Goal: Task Accomplishment & Management: Complete application form

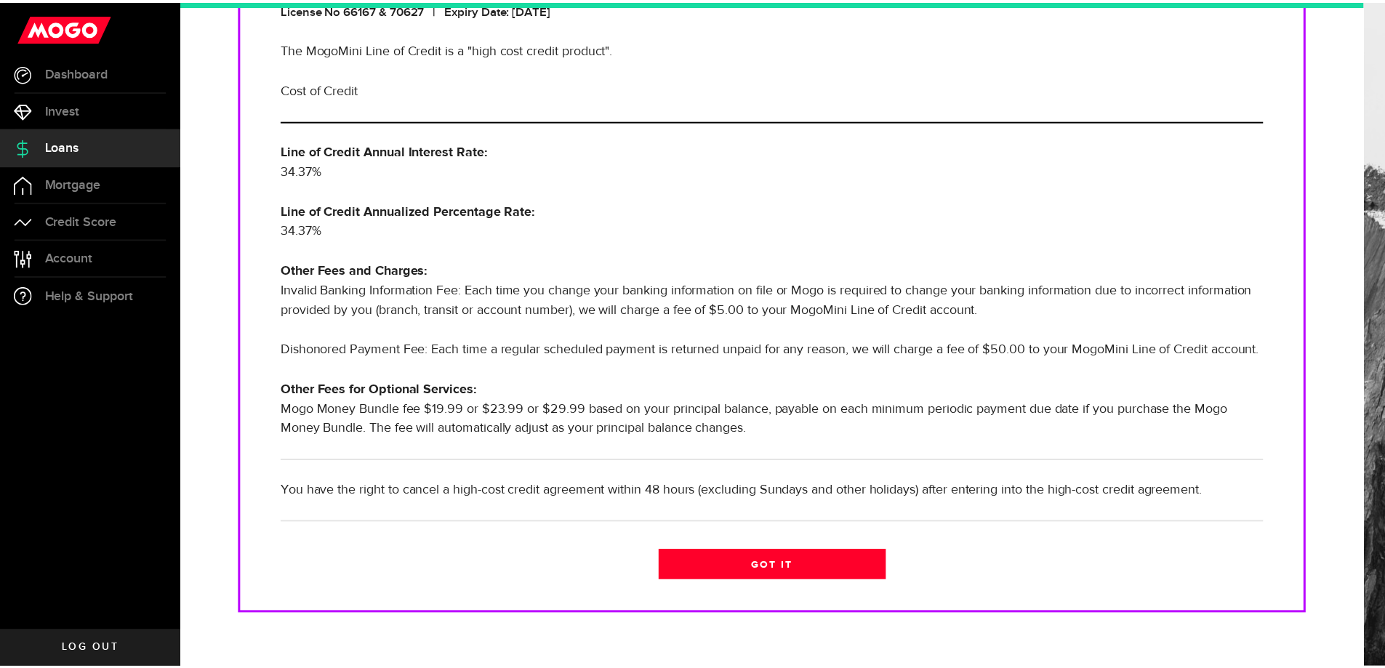
scroll to position [291, 0]
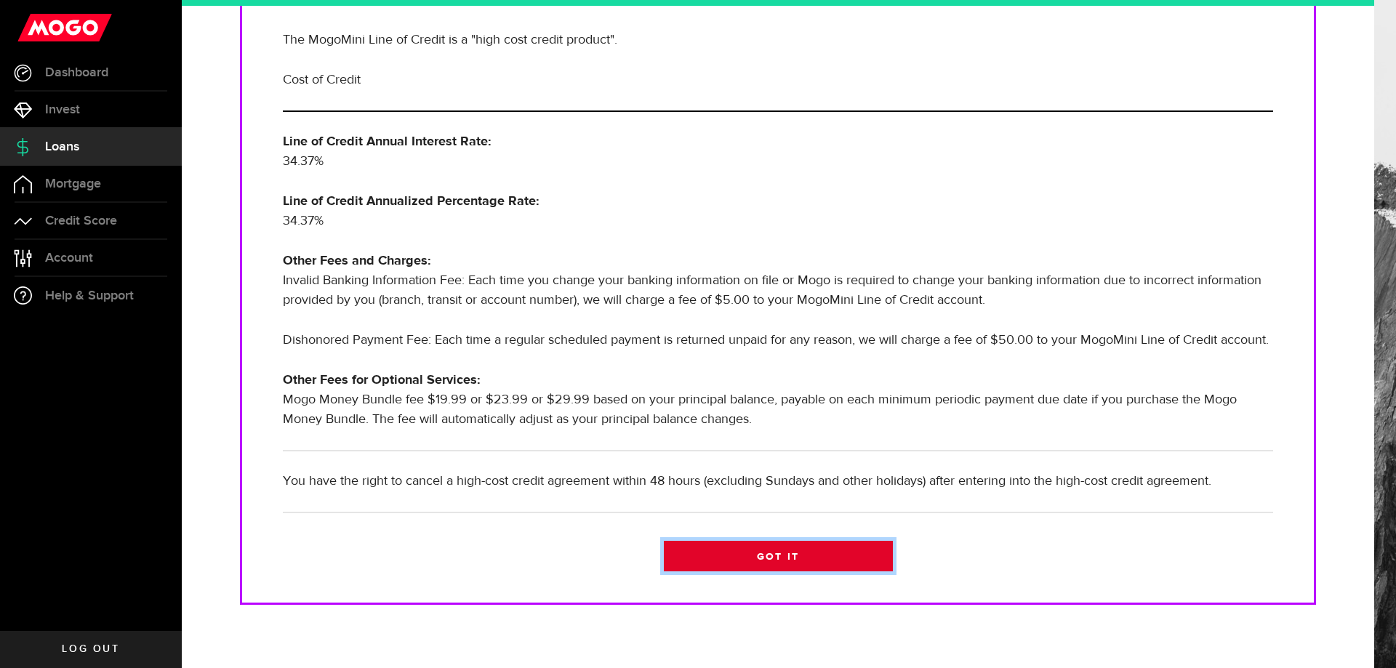
click at [747, 571] on link "Got it" at bounding box center [778, 556] width 229 height 31
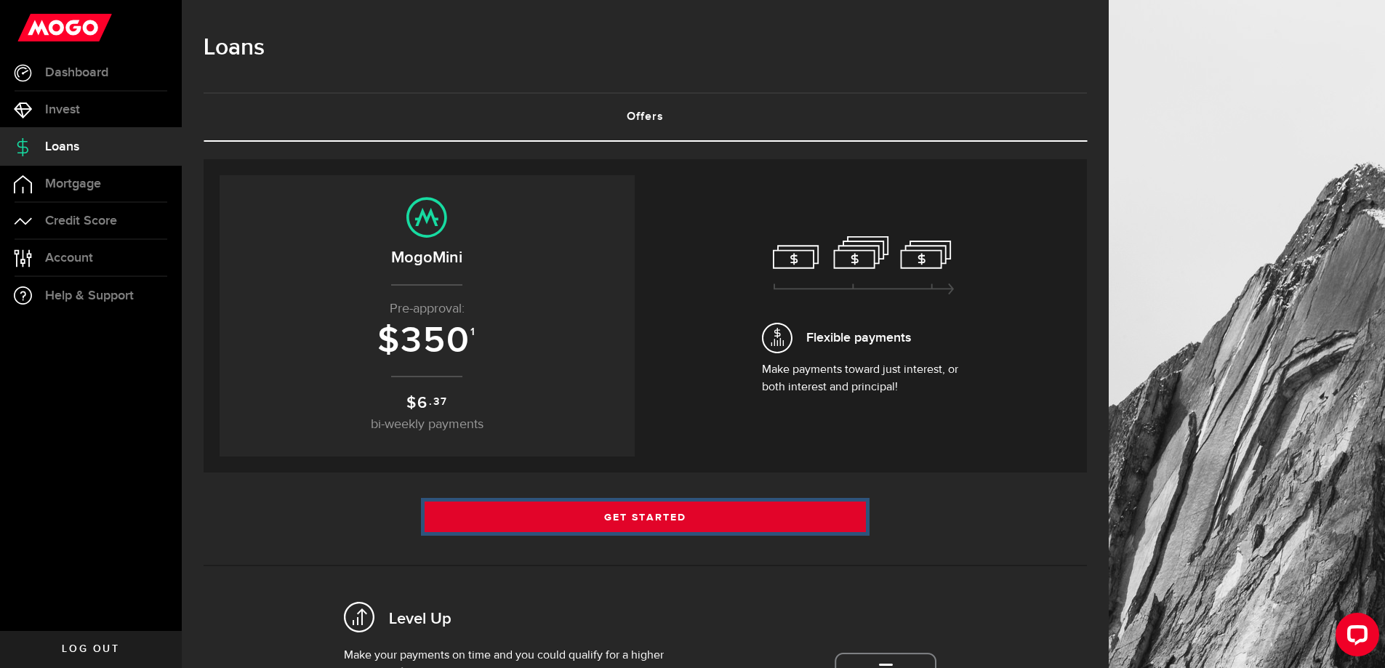
click at [609, 518] on link "Get Started" at bounding box center [645, 517] width 442 height 31
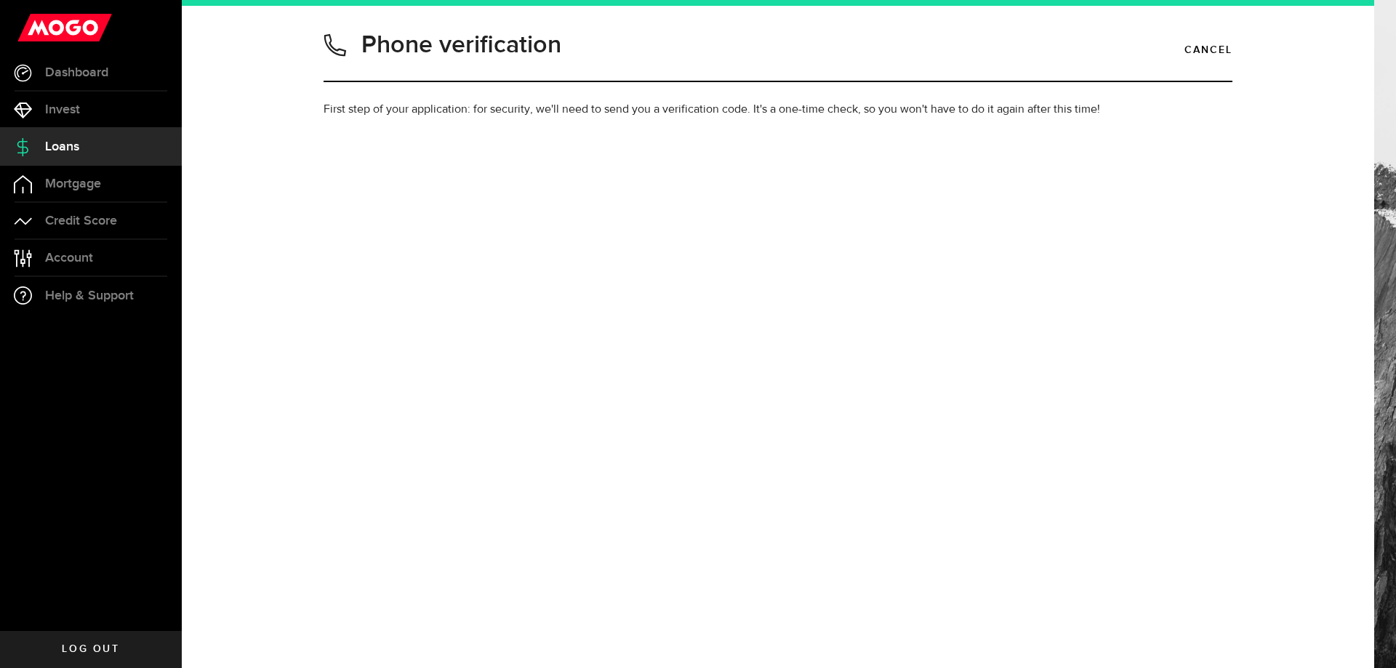
type input "4314588387"
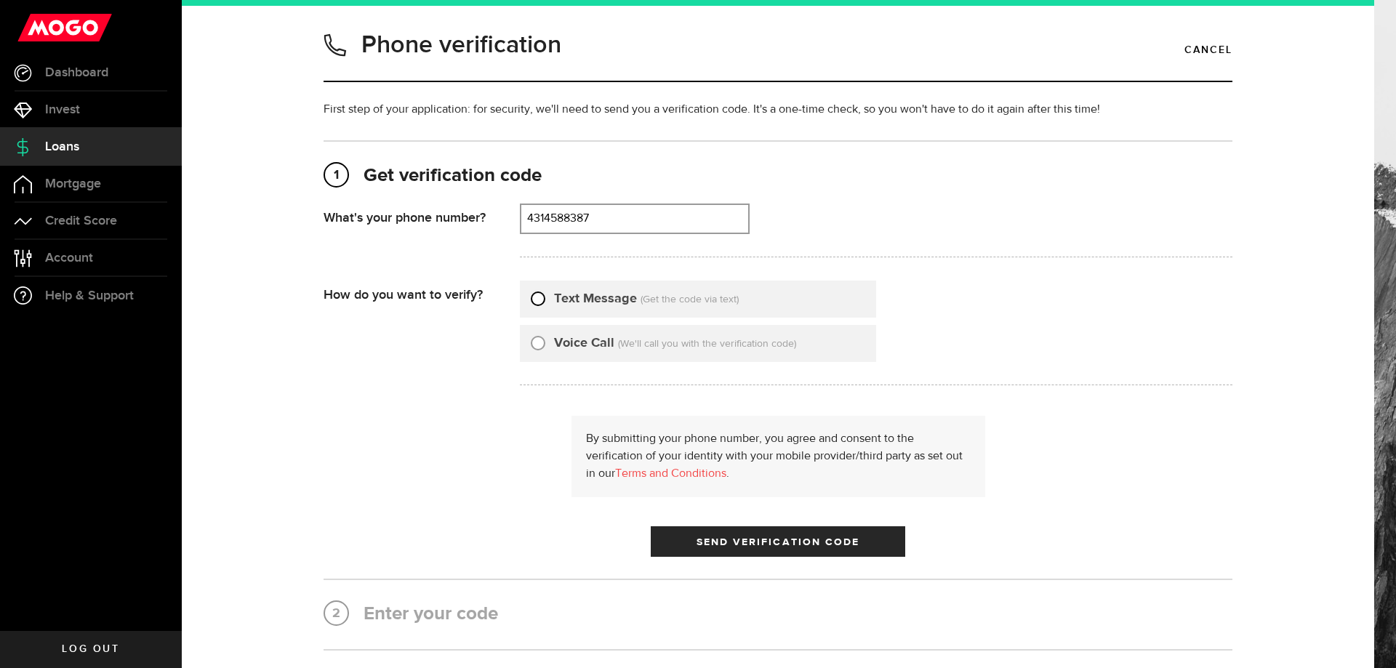
click at [532, 298] on input "Text Message" at bounding box center [538, 296] width 15 height 15
radio input "true"
click at [759, 541] on span "Send Verification Code" at bounding box center [778, 542] width 164 height 10
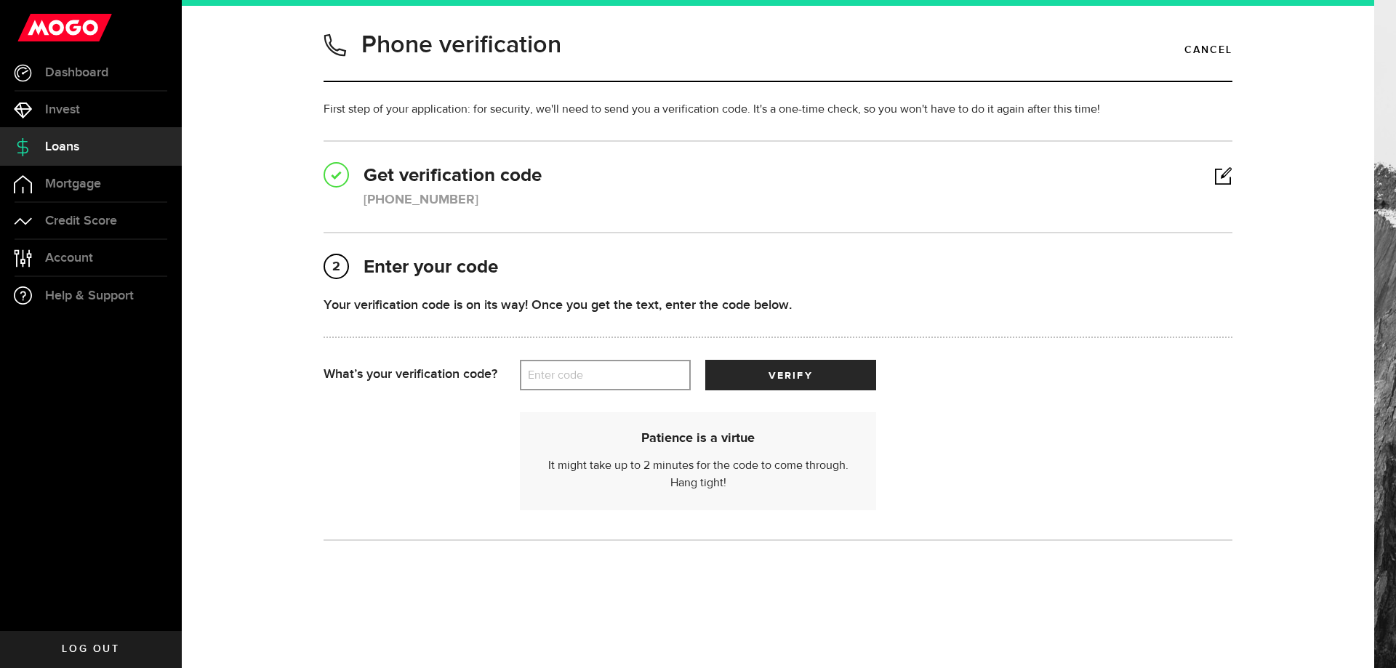
click at [577, 380] on label "Enter code" at bounding box center [605, 376] width 171 height 30
click at [577, 380] on input "Enter code" at bounding box center [605, 375] width 171 height 31
type input "34323"
click at [808, 374] on button "verify" at bounding box center [790, 375] width 171 height 31
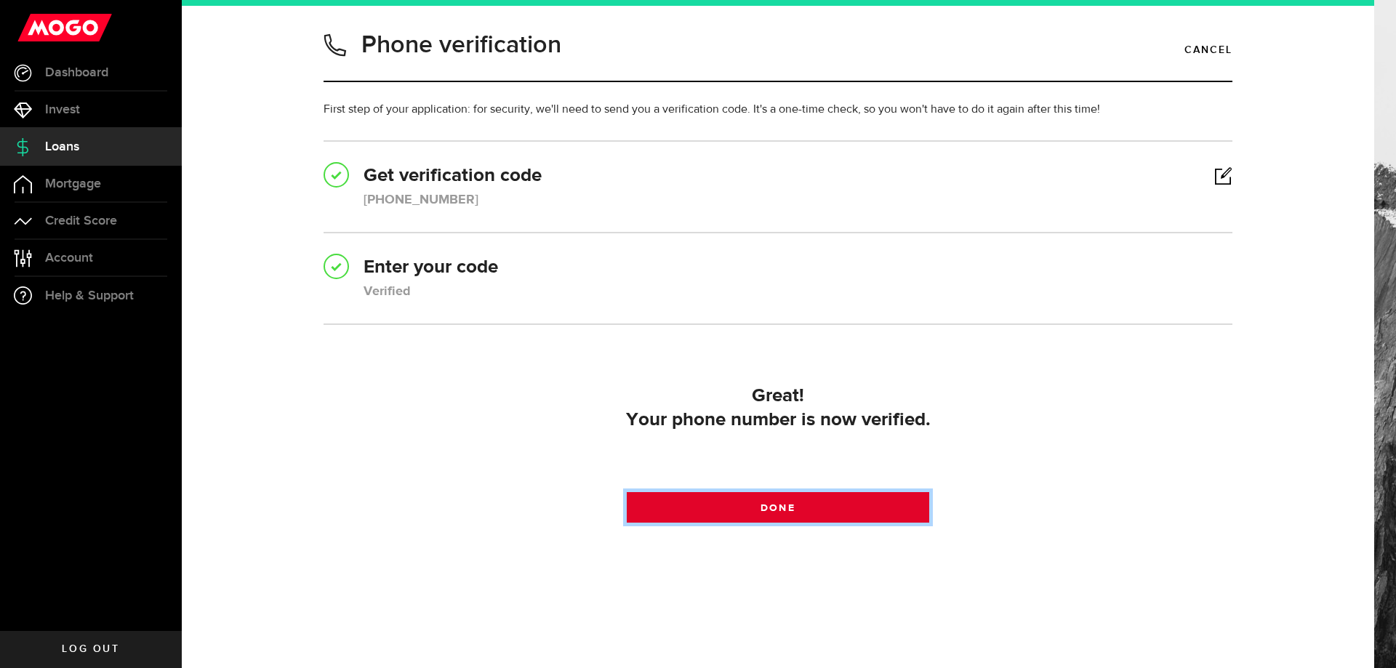
click at [736, 512] on link "Done" at bounding box center [778, 507] width 303 height 31
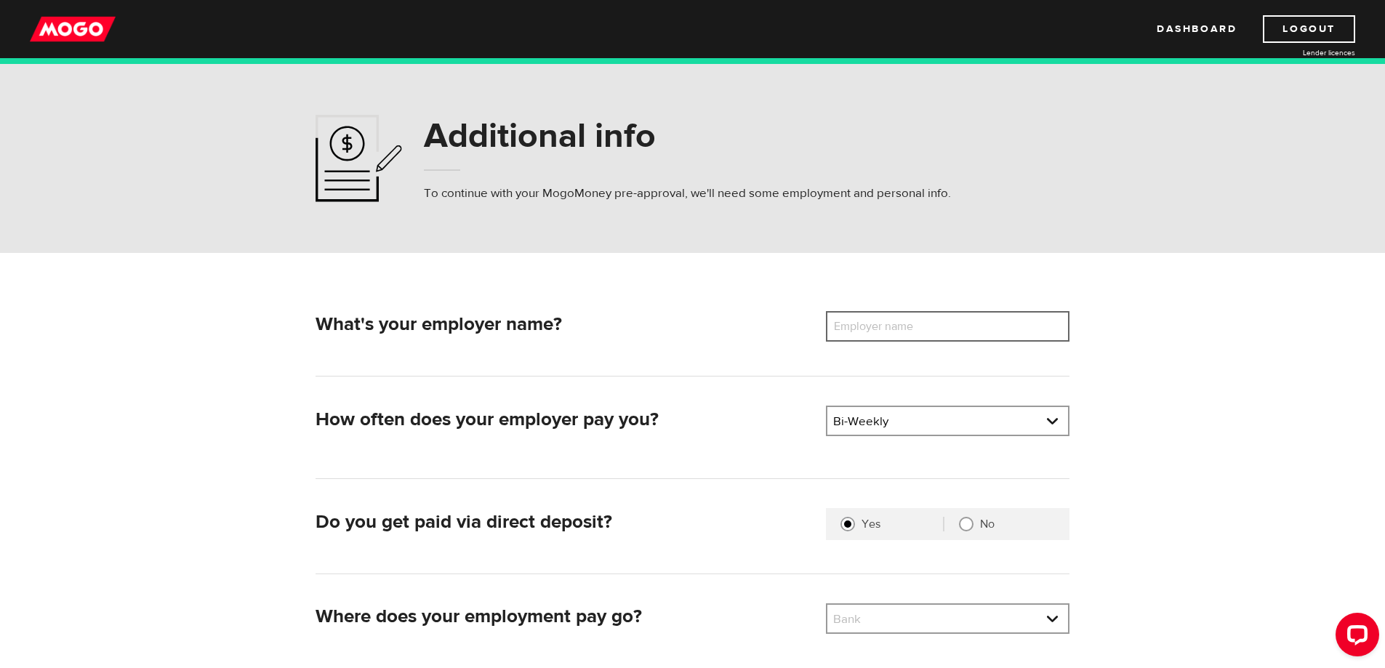
click at [979, 327] on input "Employer name" at bounding box center [948, 326] width 244 height 31
type input "Winnipeg School Division"
click at [956, 423] on link at bounding box center [947, 421] width 241 height 28
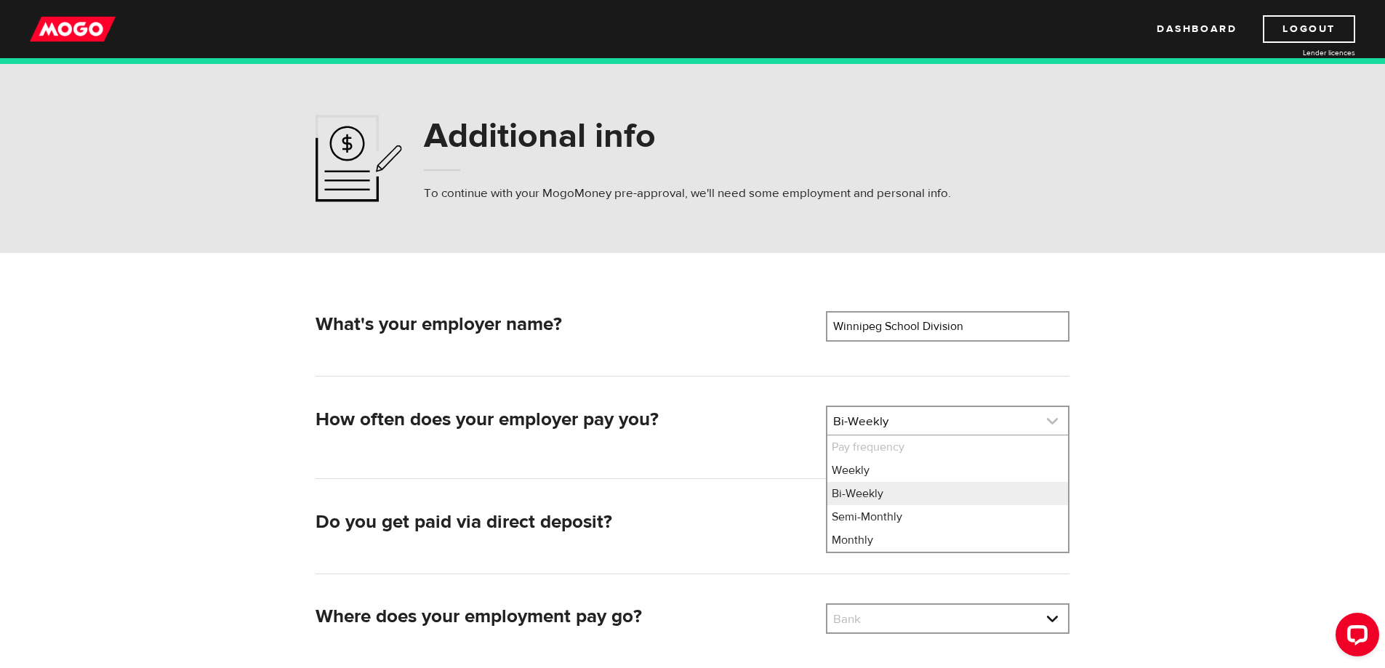
click at [956, 423] on link at bounding box center [947, 421] width 241 height 28
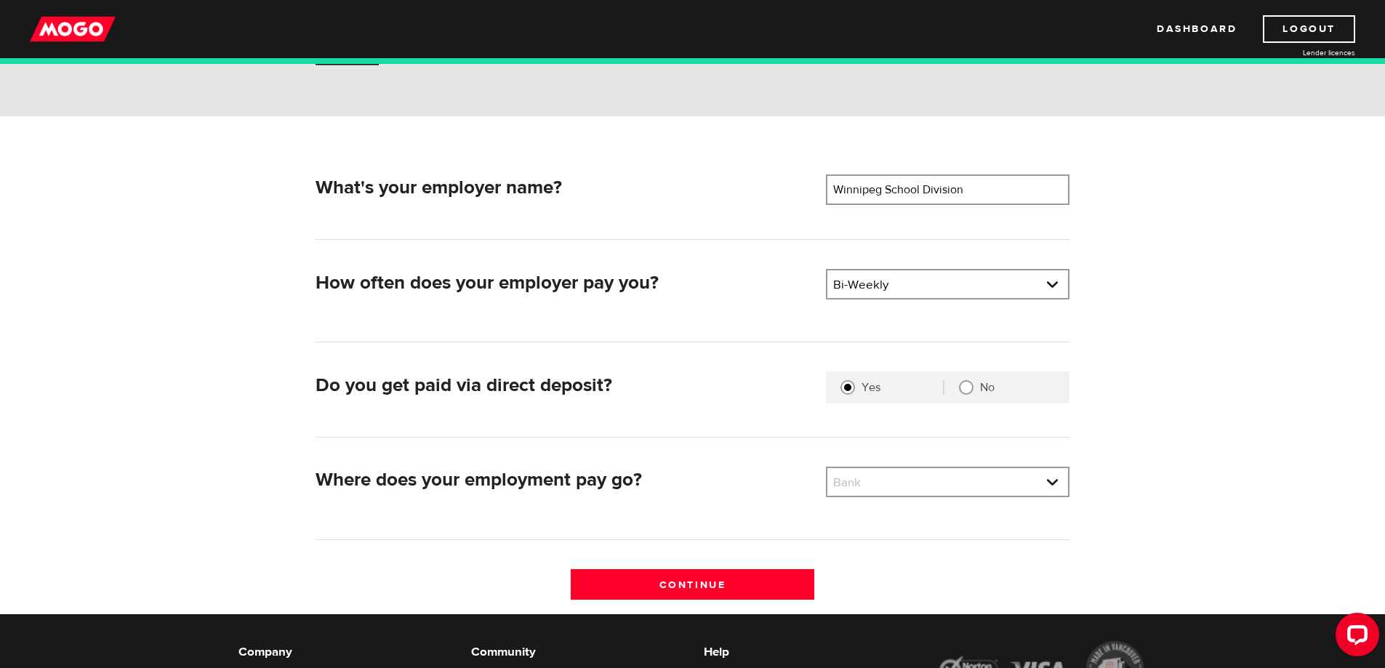
scroll to position [145, 0]
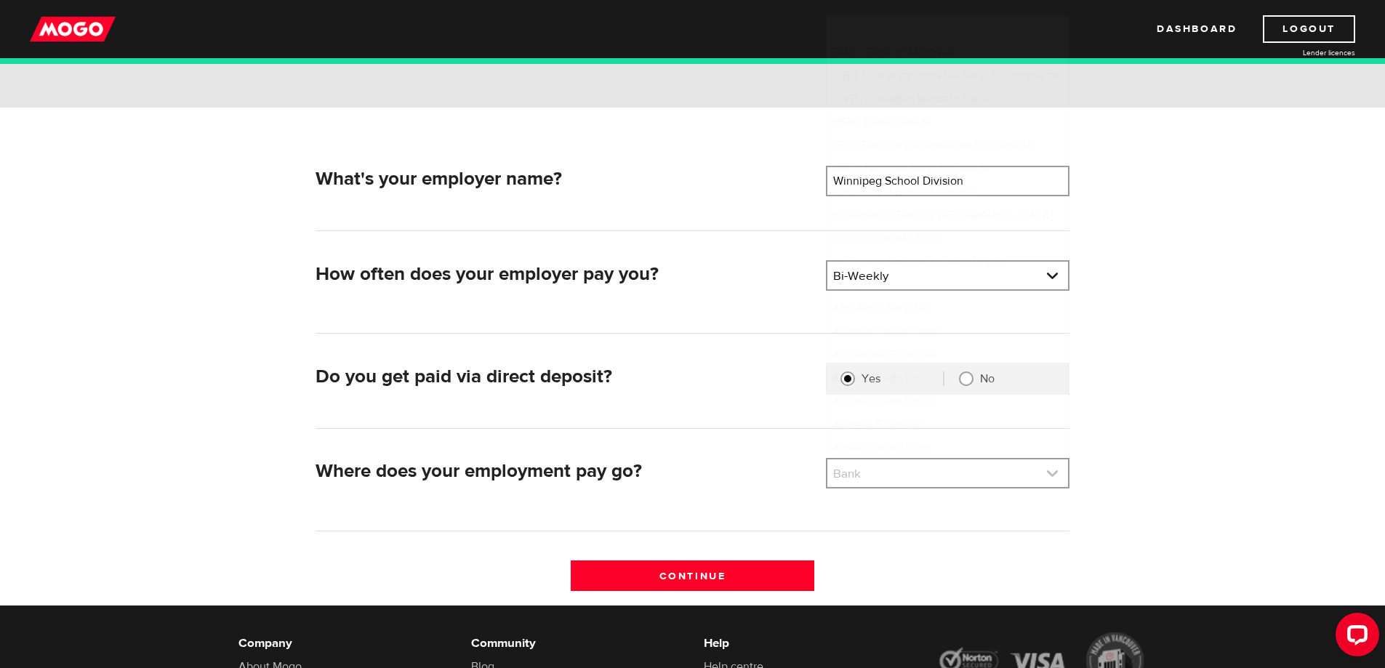
click at [933, 476] on link at bounding box center [947, 473] width 241 height 28
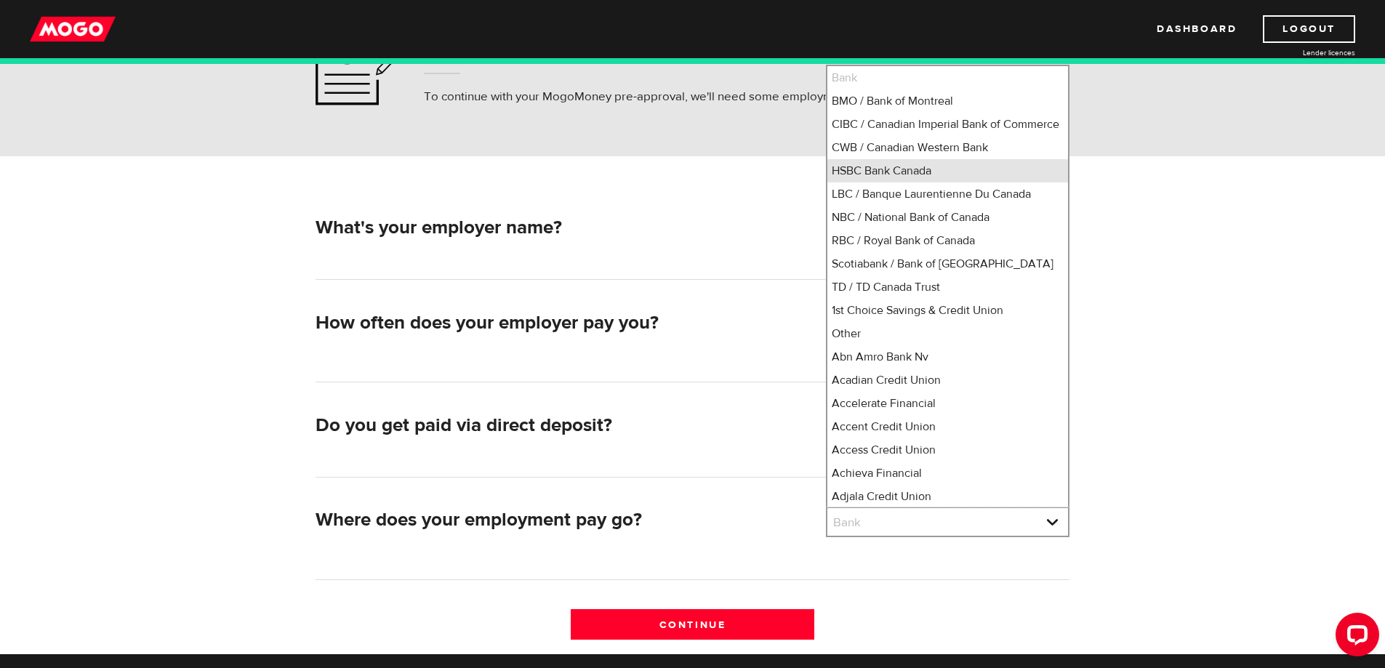
scroll to position [73, 0]
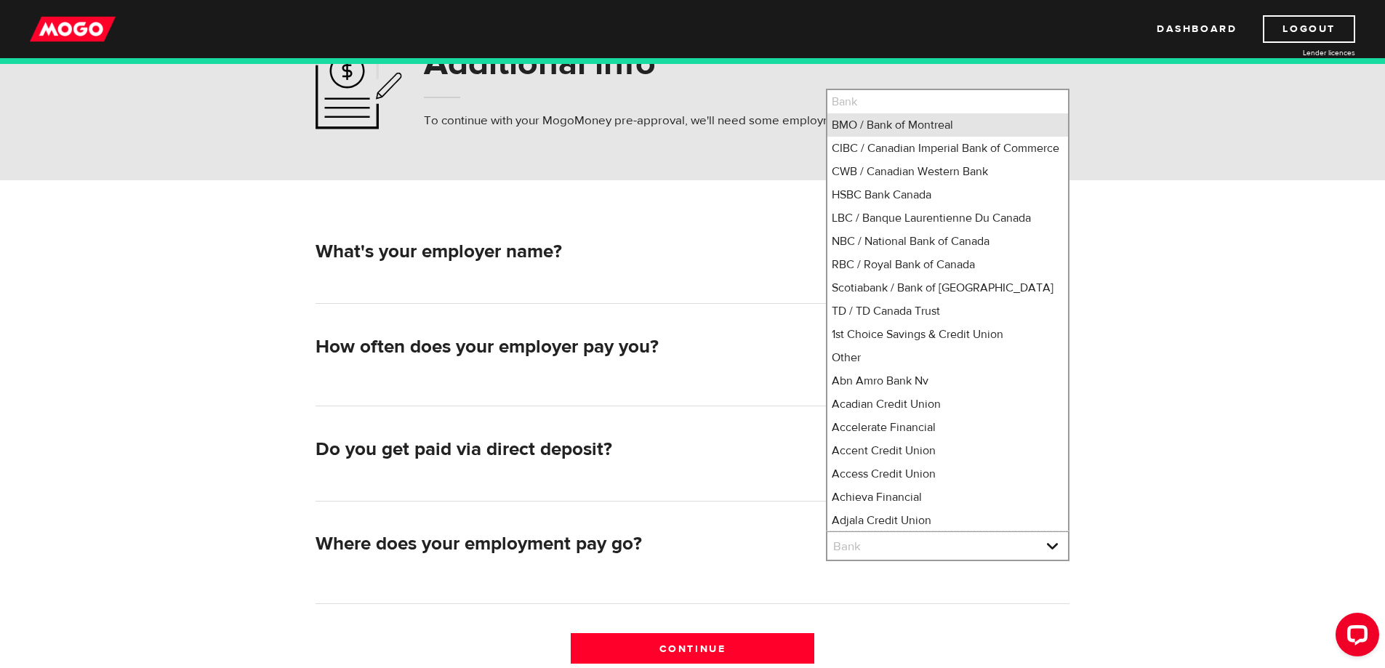
click at [890, 128] on li "BMO / Bank of Montreal" at bounding box center [947, 124] width 241 height 23
select select "1"
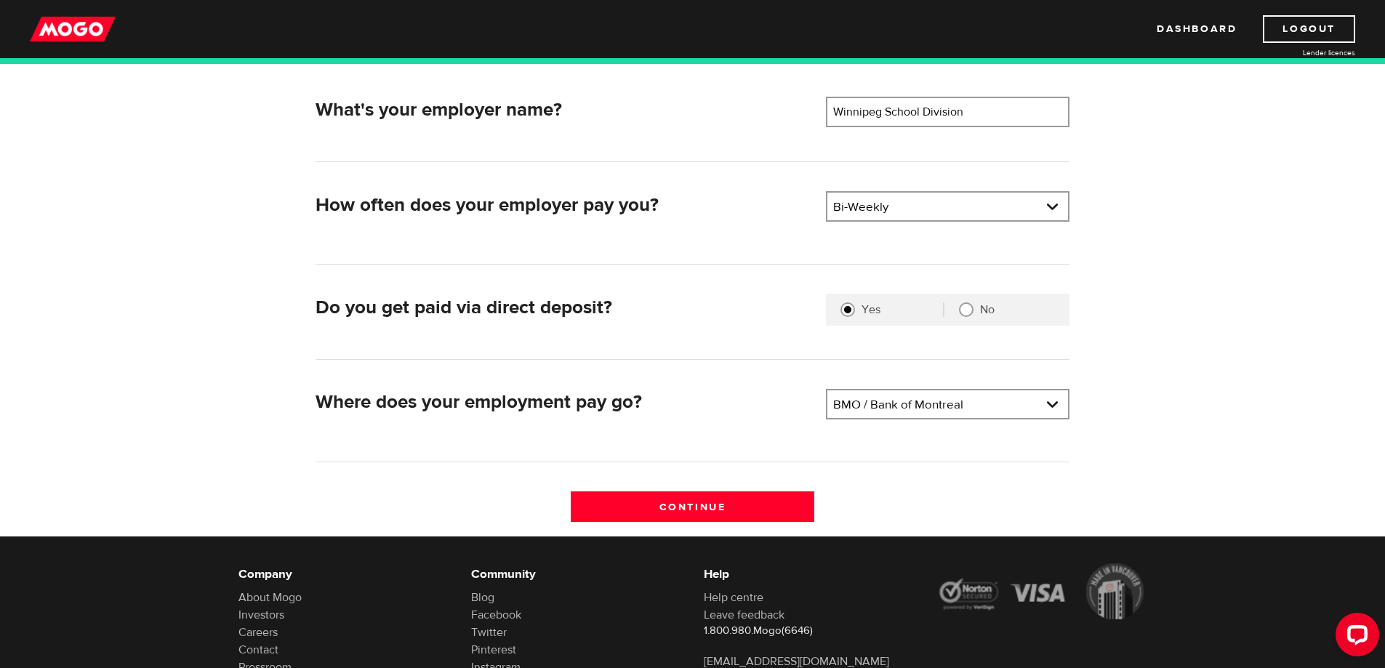
scroll to position [218, 0]
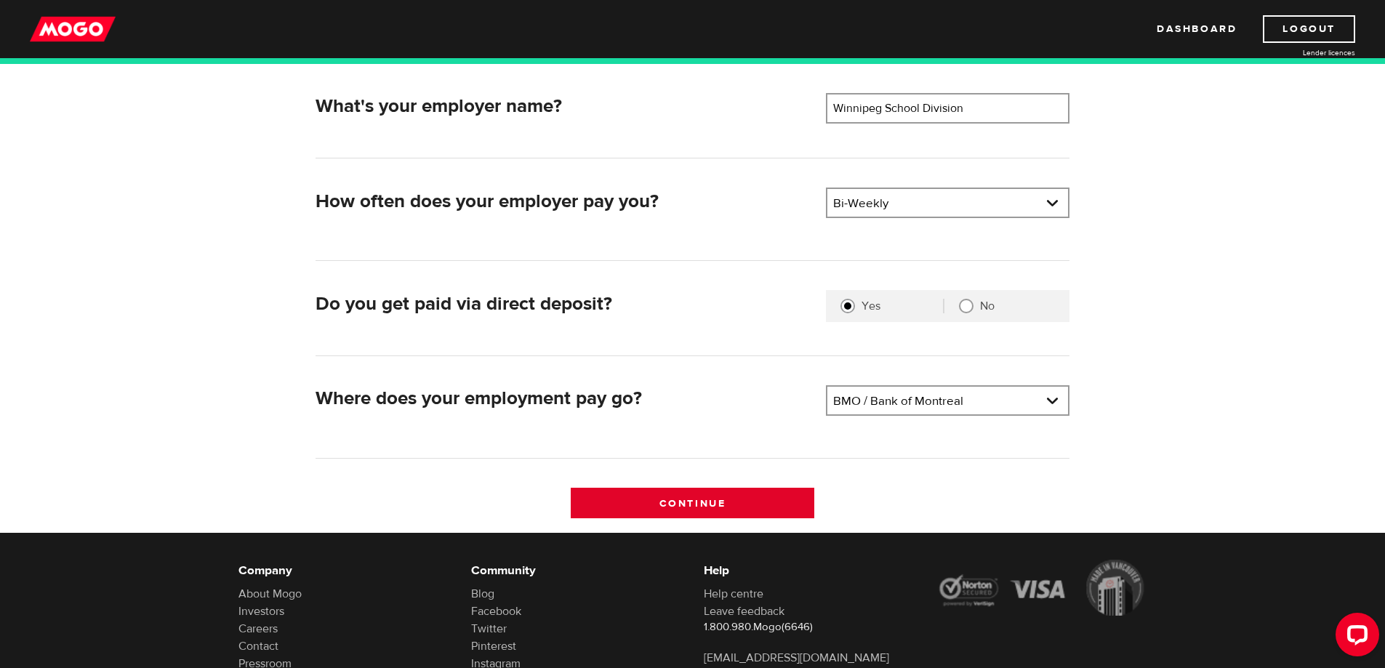
click at [689, 510] on input "Continue" at bounding box center [693, 503] width 244 height 31
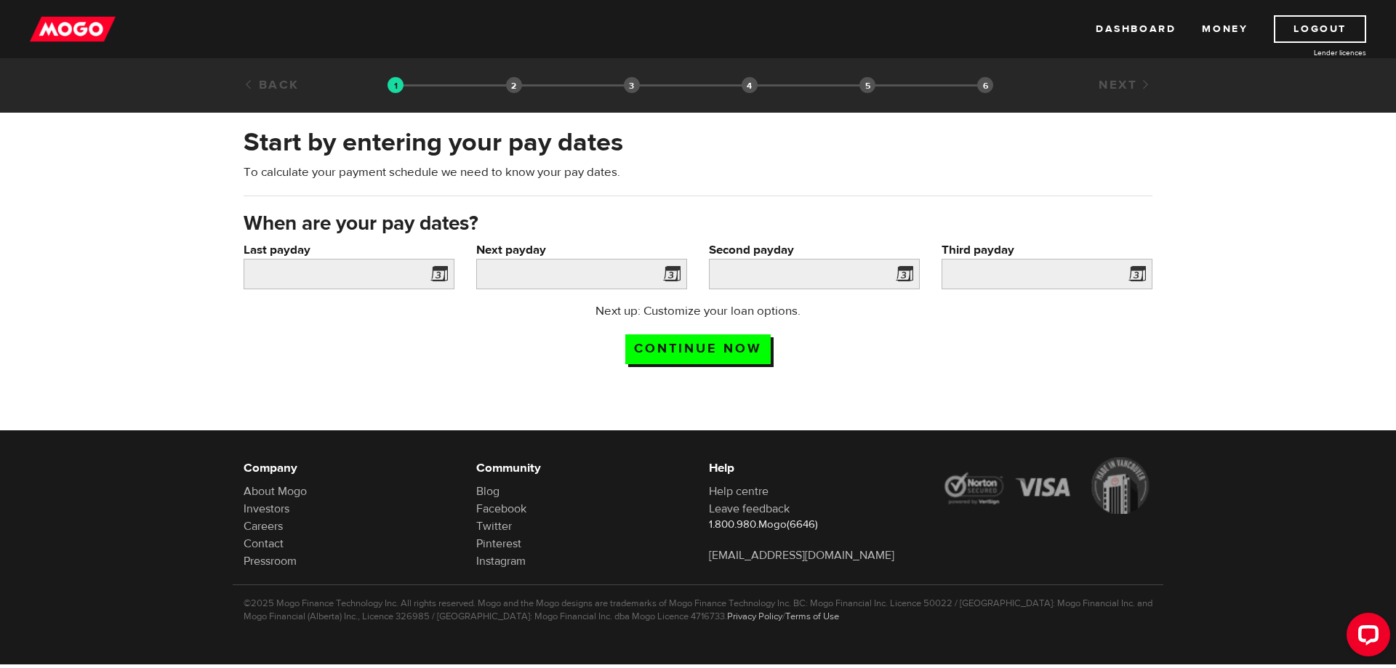
click at [436, 274] on span at bounding box center [436, 276] width 22 height 23
click at [364, 263] on input "Last payday" at bounding box center [349, 274] width 211 height 31
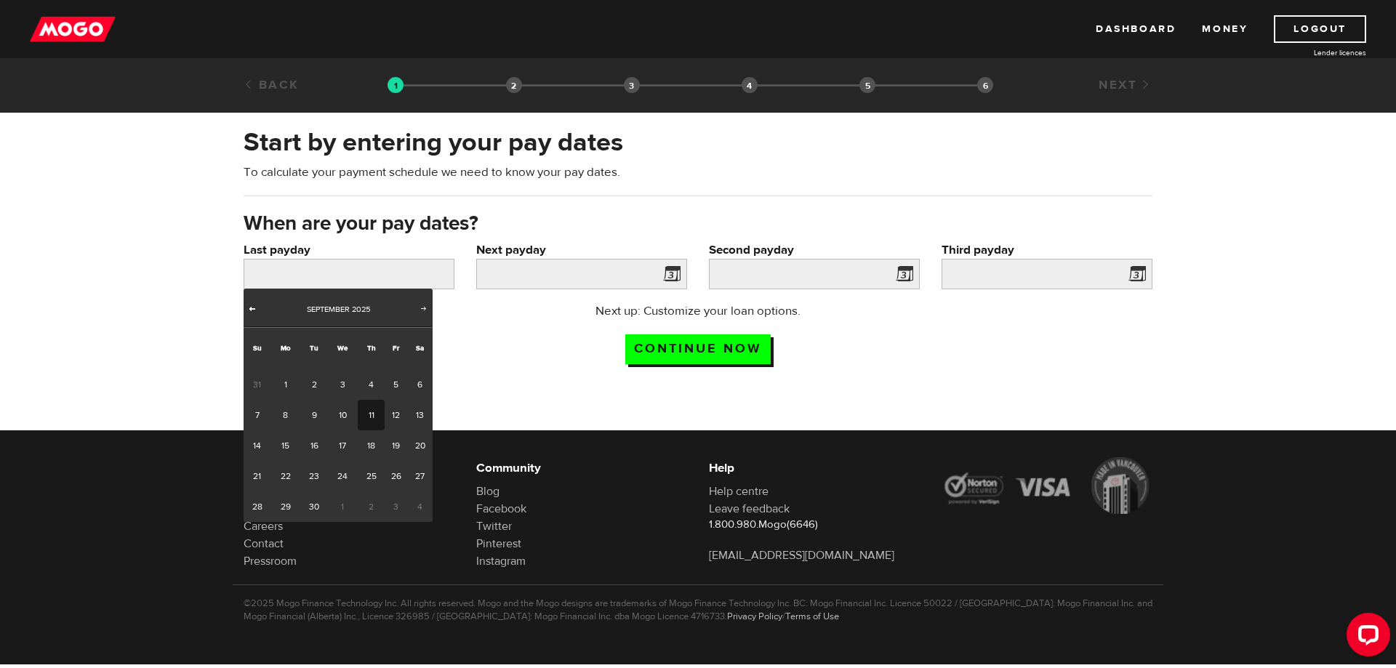
click at [254, 307] on span "Prev" at bounding box center [252, 308] width 12 height 12
click at [253, 307] on span "Prev" at bounding box center [252, 308] width 12 height 12
click at [398, 416] on link "11" at bounding box center [396, 415] width 23 height 31
type input "2025/07/11"
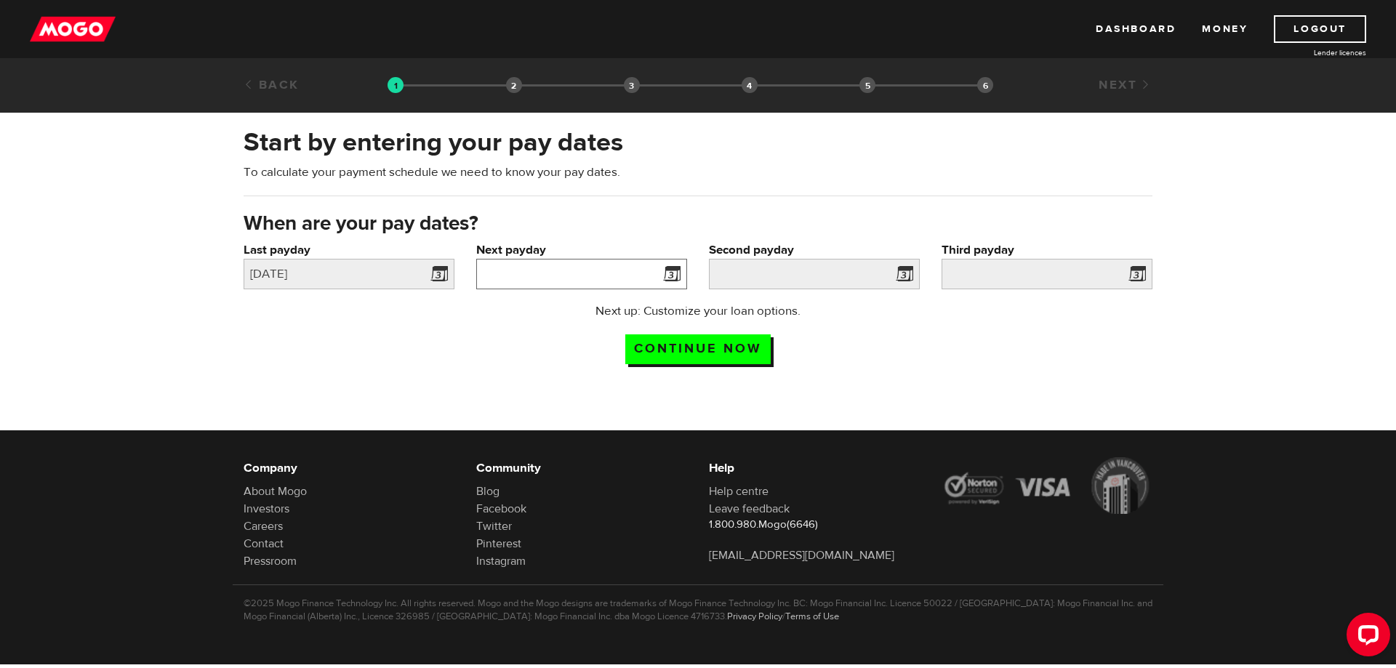
click at [633, 278] on input "Next payday" at bounding box center [581, 274] width 211 height 31
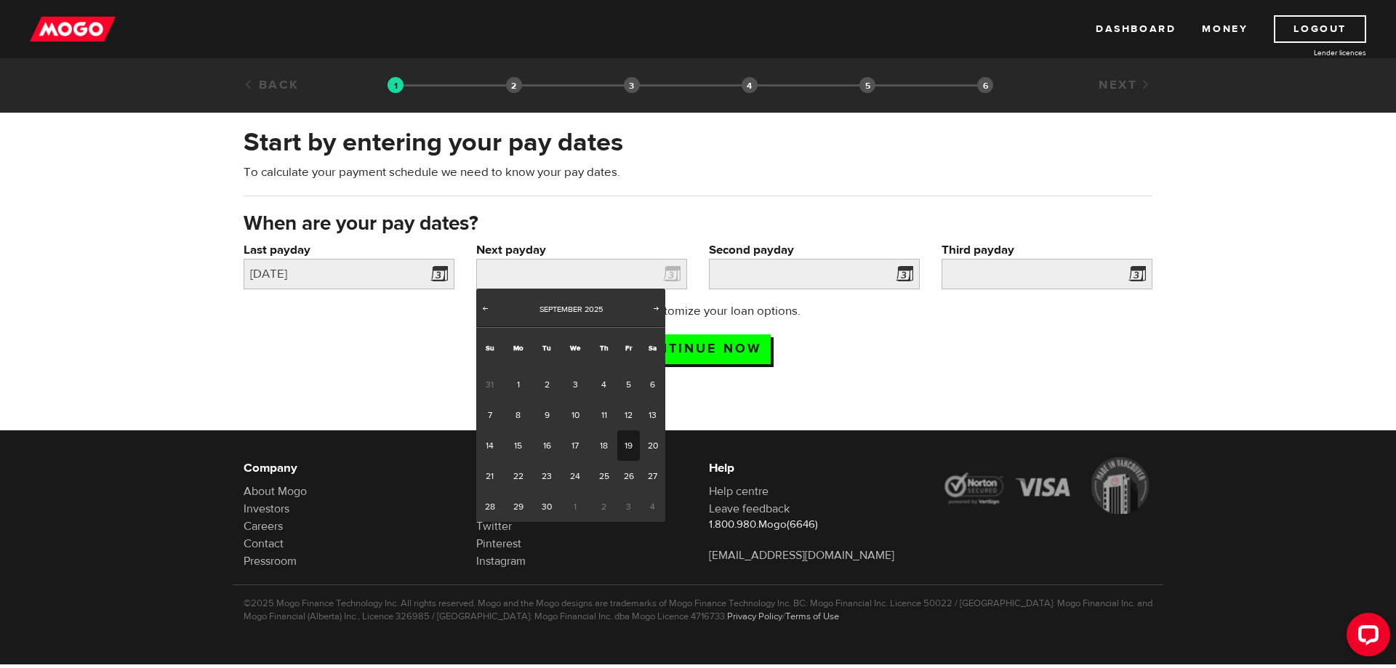
click at [624, 449] on link "19" at bounding box center [628, 445] width 23 height 31
type input "2025/09/19"
type input "2025/10/3"
type input "2025/10/17"
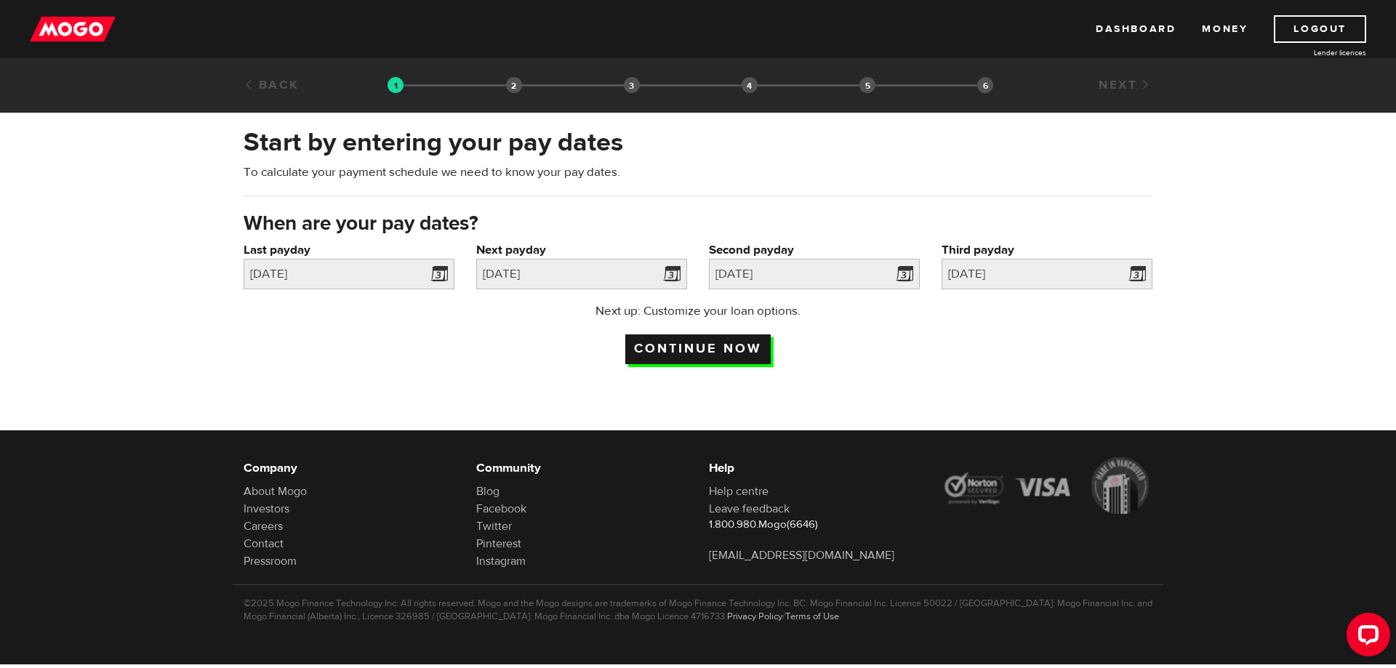
click at [723, 347] on input "Continue now" at bounding box center [697, 349] width 145 height 30
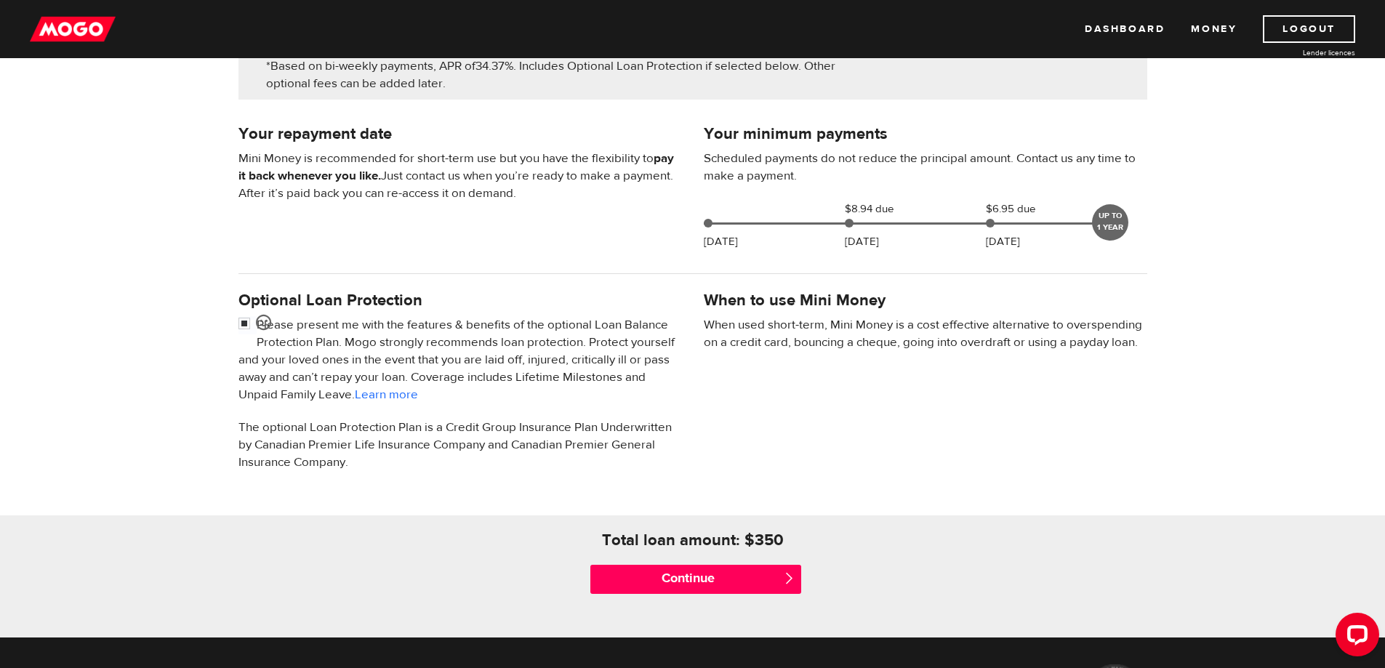
scroll to position [291, 0]
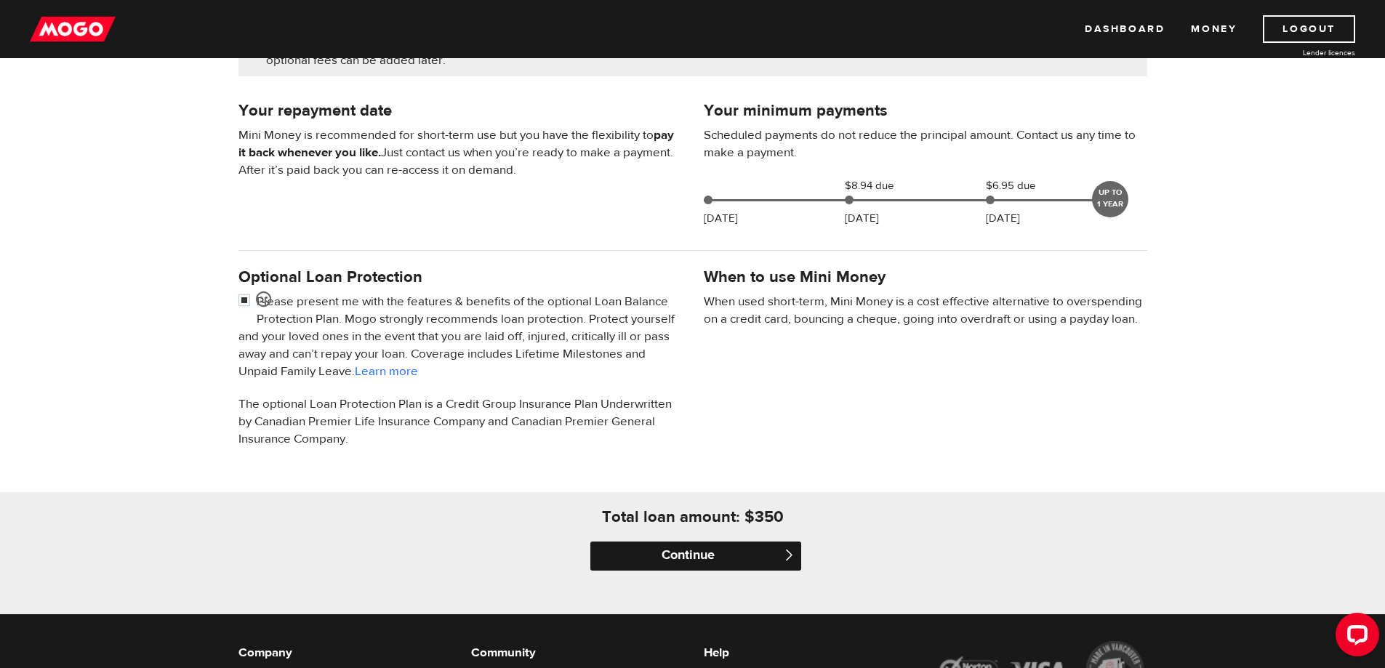
click at [688, 557] on input "Continue" at bounding box center [695, 556] width 211 height 29
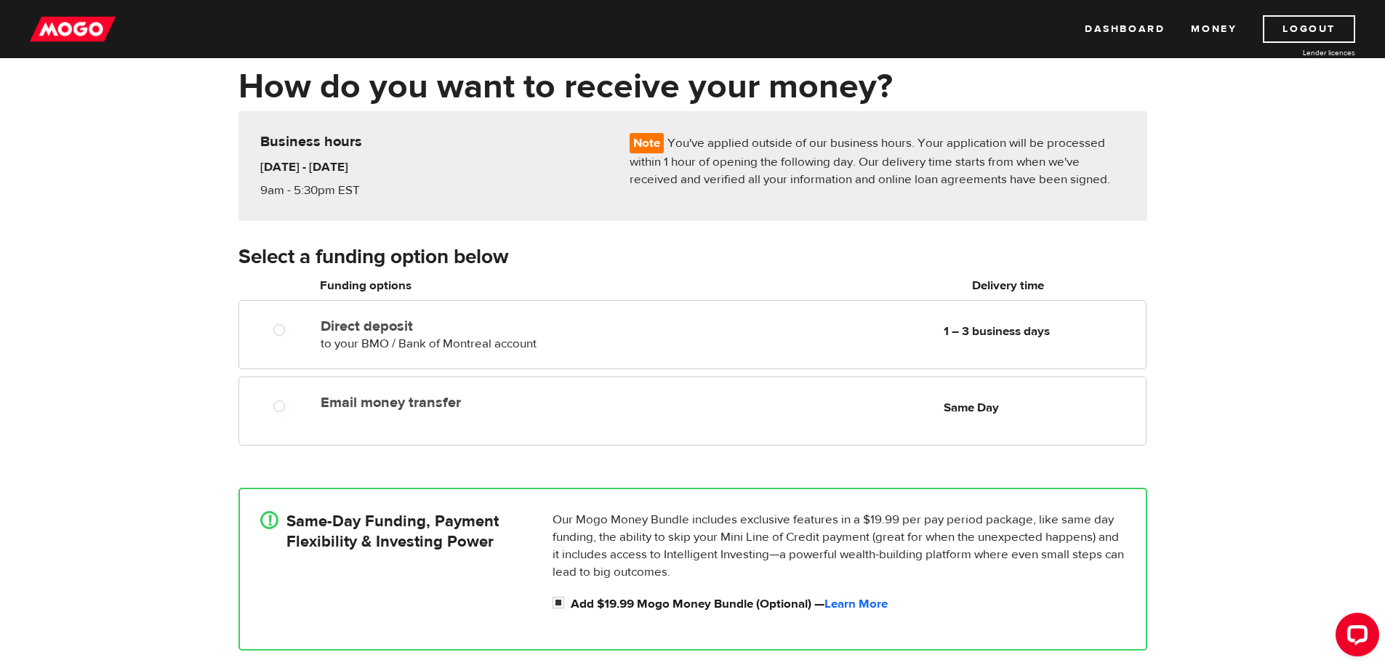
scroll to position [145, 0]
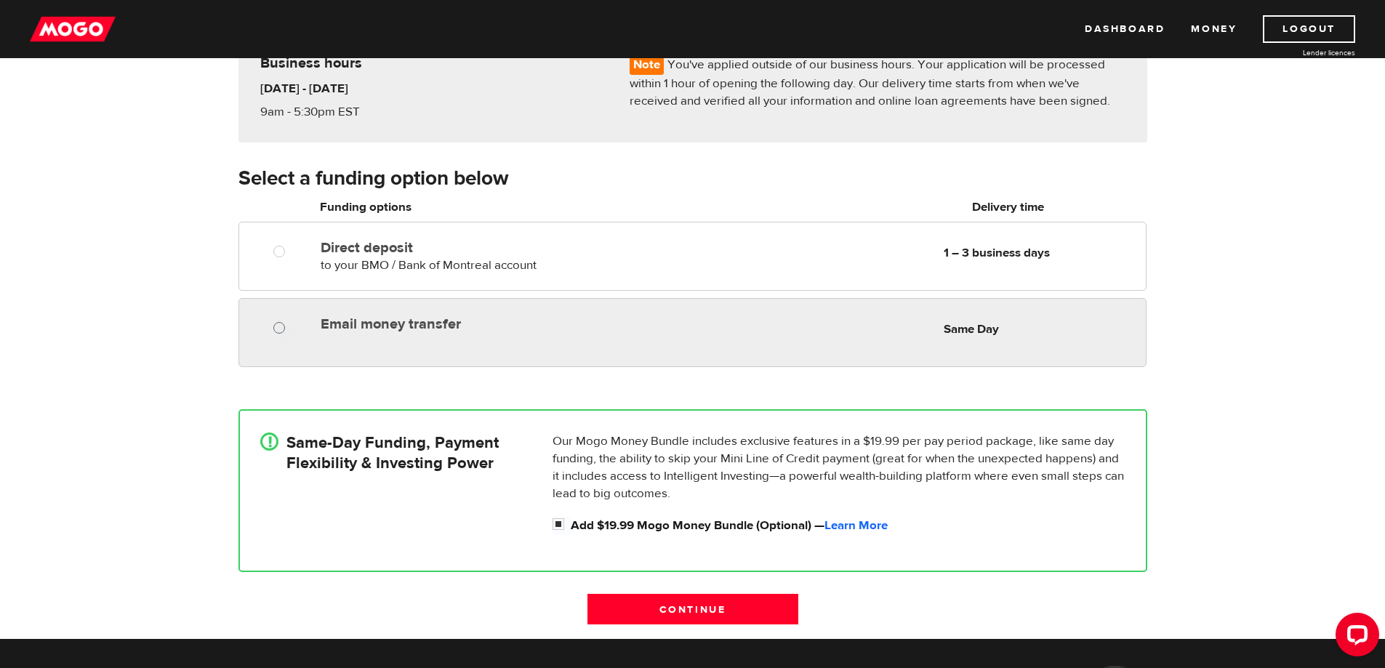
radio input "true"
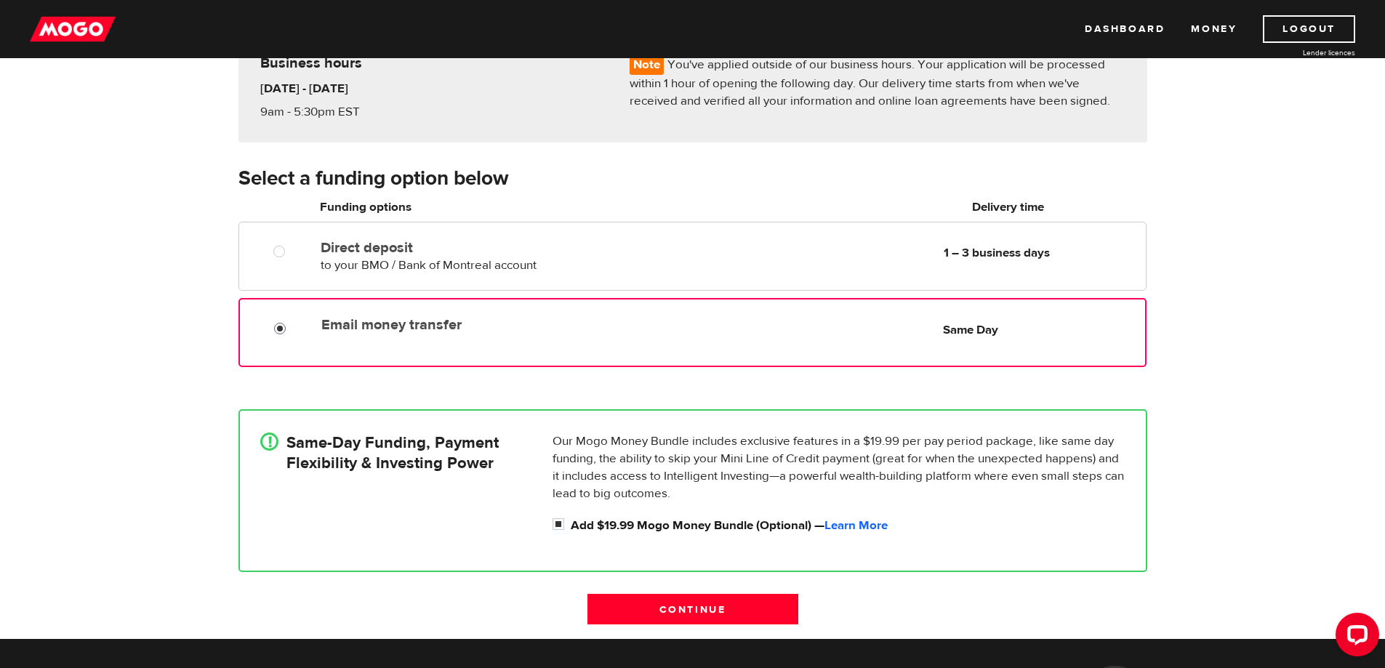
click at [278, 327] on input "Email money transfer" at bounding box center [283, 330] width 18 height 18
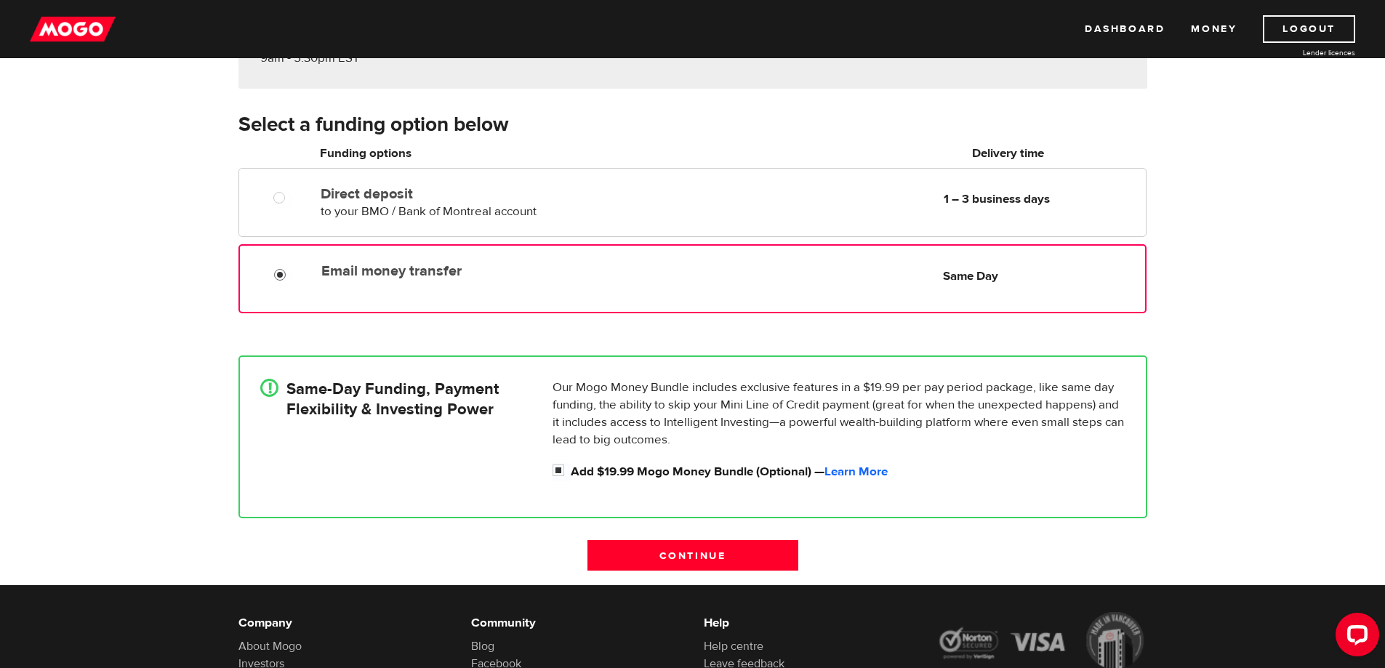
scroll to position [291, 0]
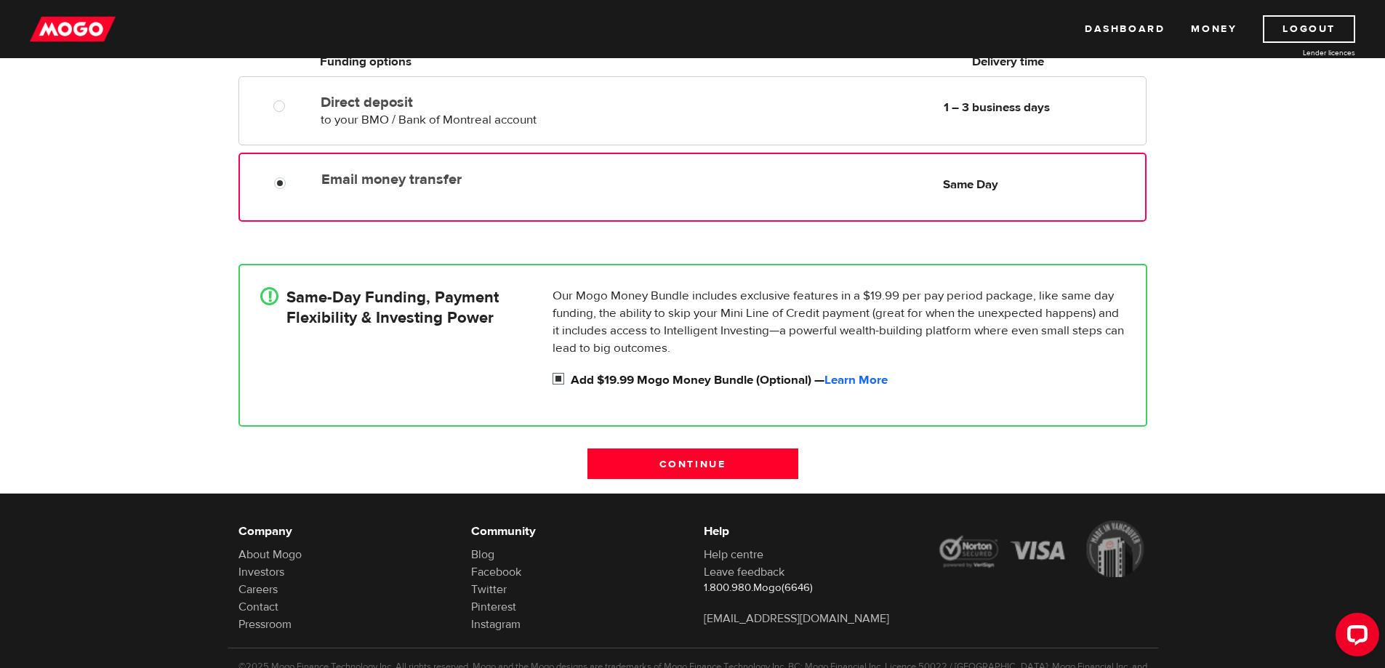
click at [557, 379] on input "Add $19.99 Mogo Money Bundle (Optional) — Learn More" at bounding box center [561, 380] width 18 height 18
checkbox input "false"
radio input "false"
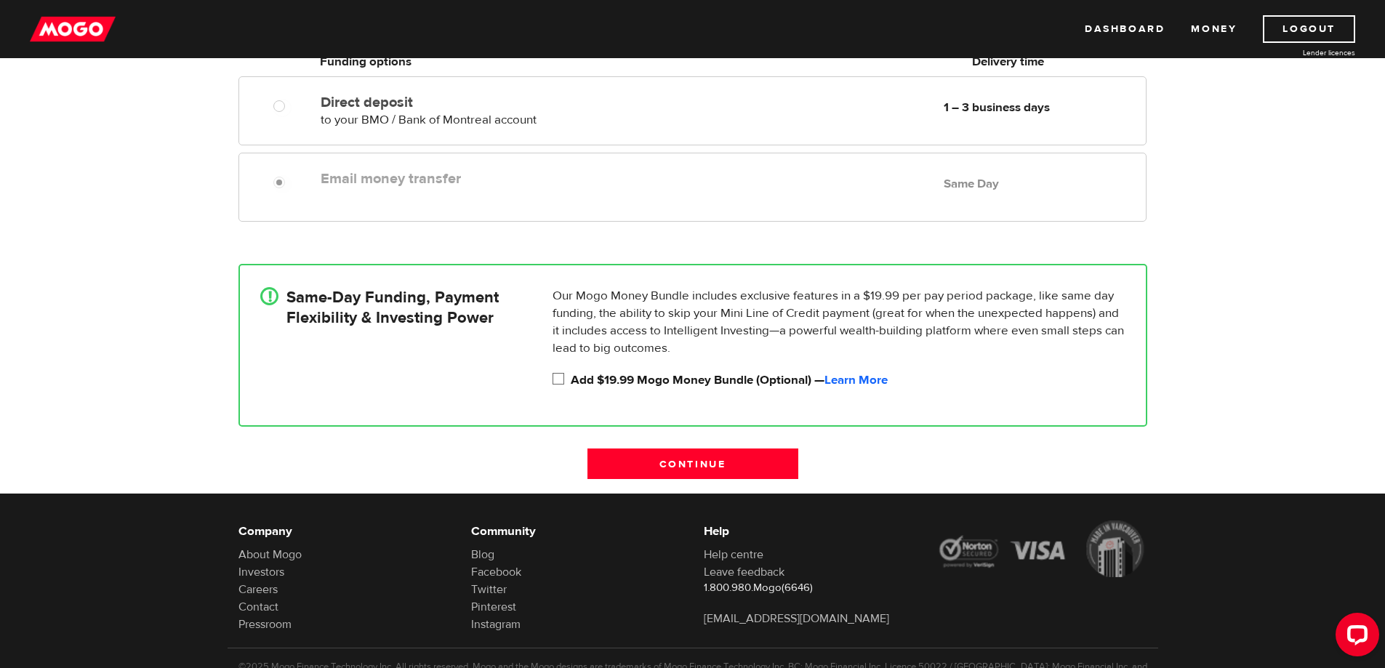
click at [560, 379] on input "Add $19.99 Mogo Money Bundle (Optional) — Learn More" at bounding box center [561, 380] width 18 height 18
checkbox input "true"
click at [674, 464] on input "Continue" at bounding box center [692, 463] width 211 height 31
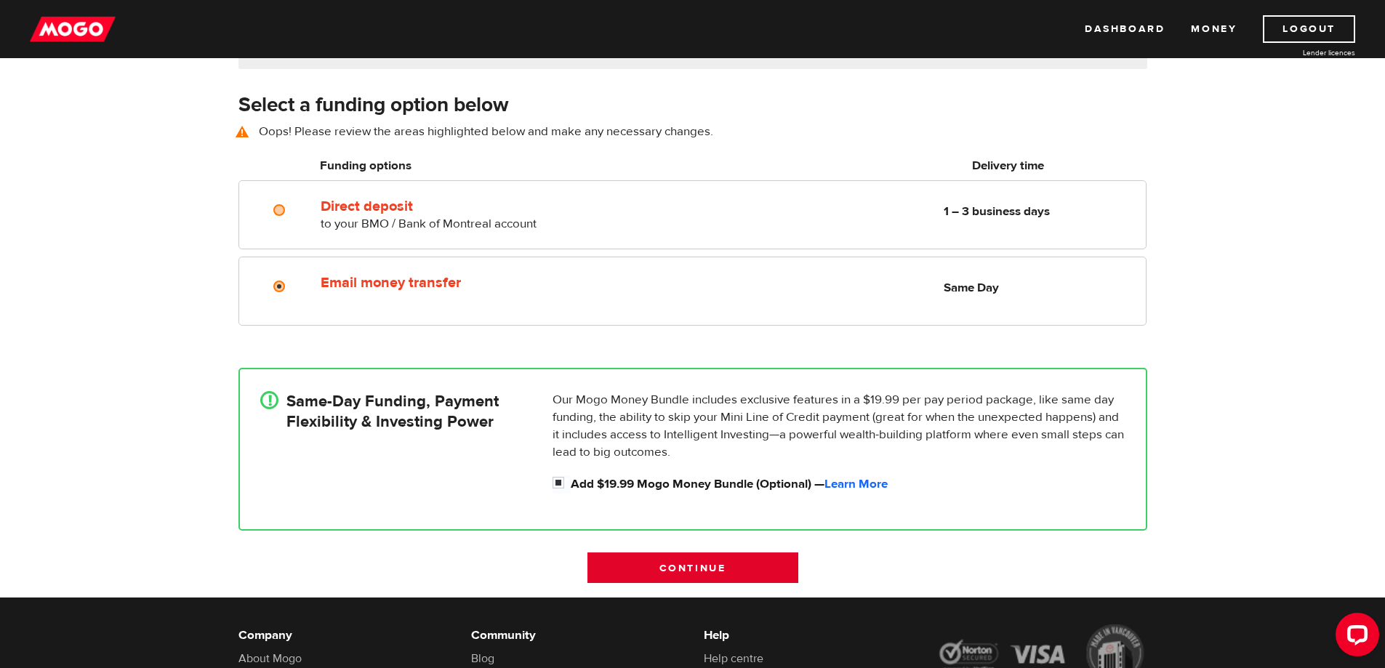
scroll to position [202, 0]
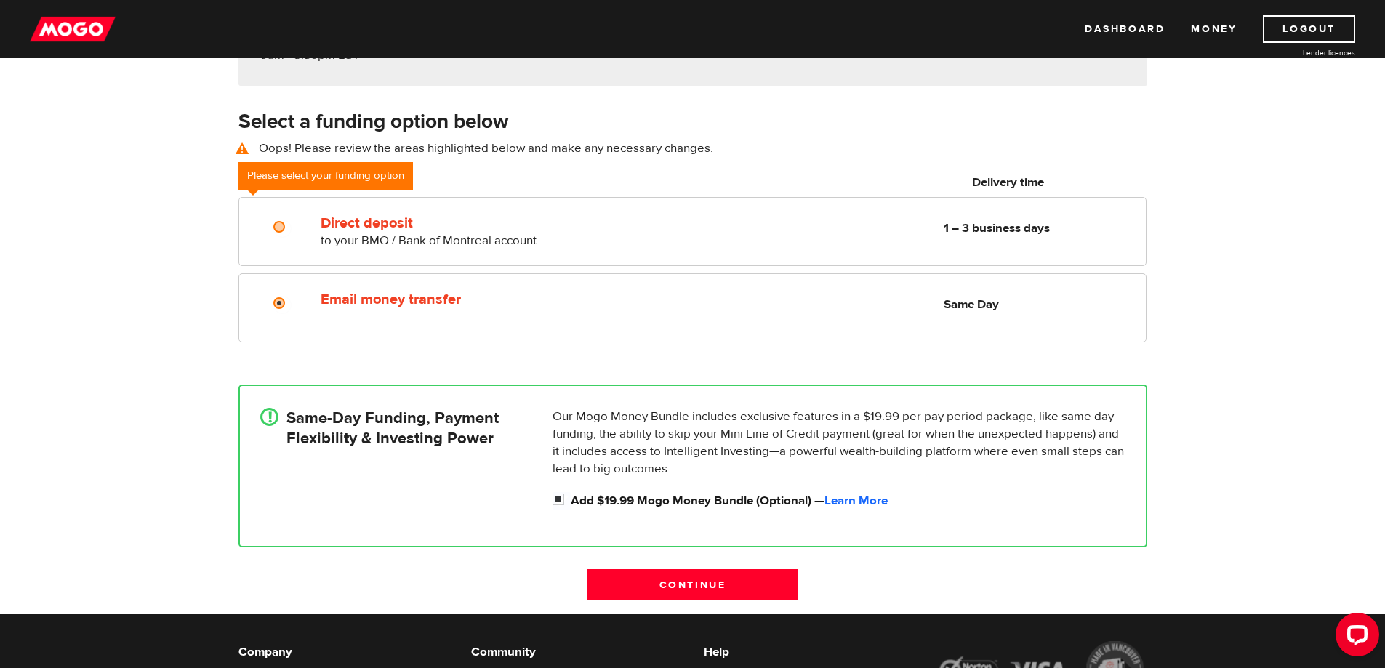
click at [102, 282] on div "How do you want to receive your money? Note You've applied outside of our busin…" at bounding box center [692, 272] width 1385 height 684
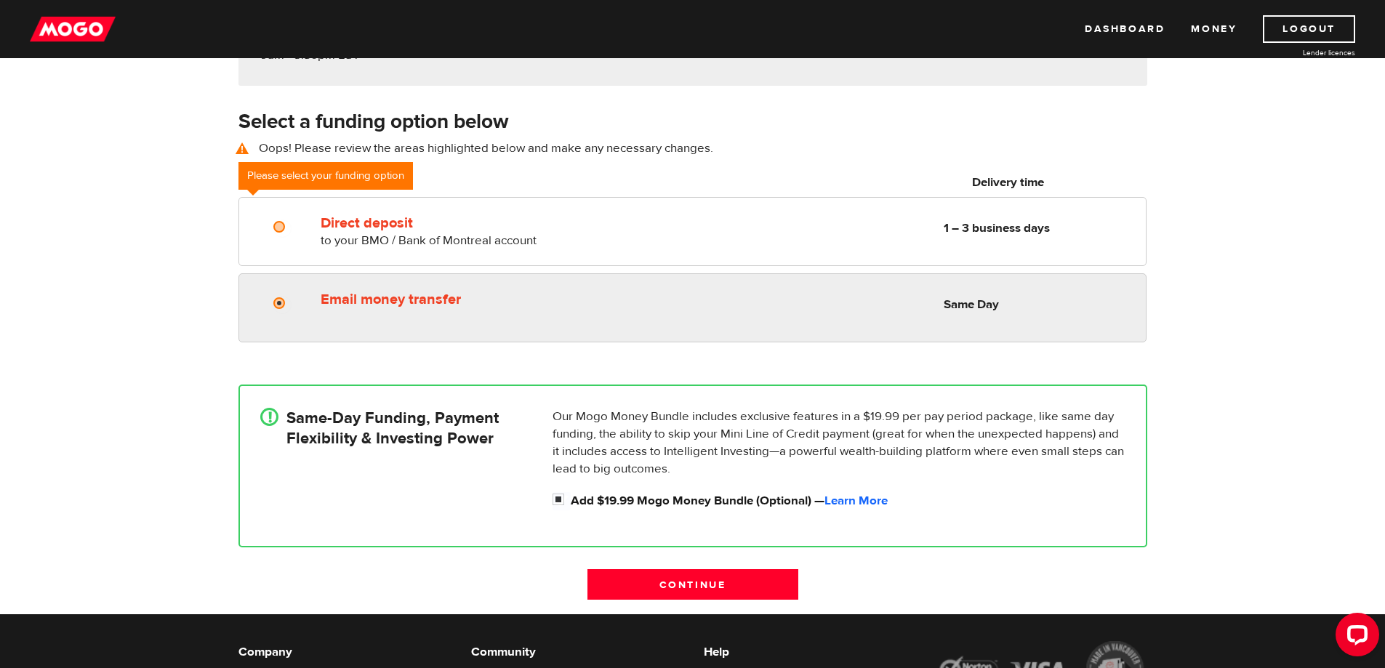
radio input "true"
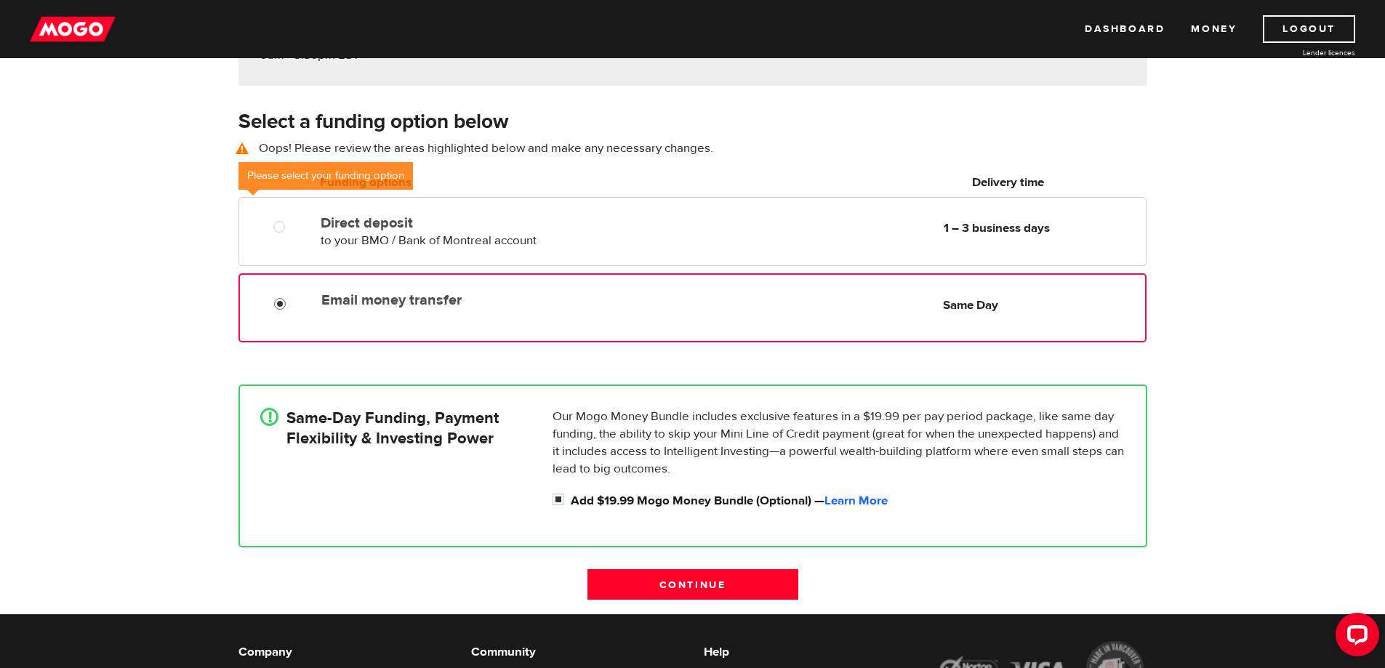
click at [280, 302] on input "Email money transfer" at bounding box center [283, 306] width 18 height 18
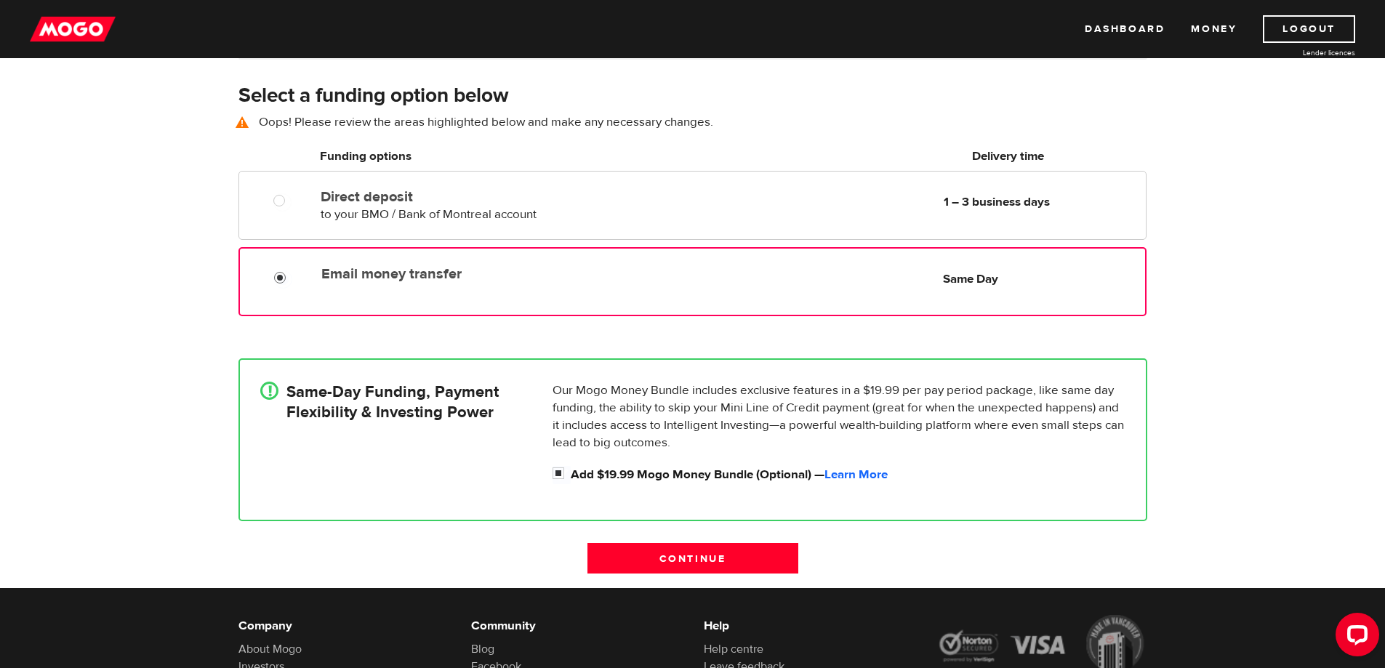
scroll to position [275, 0]
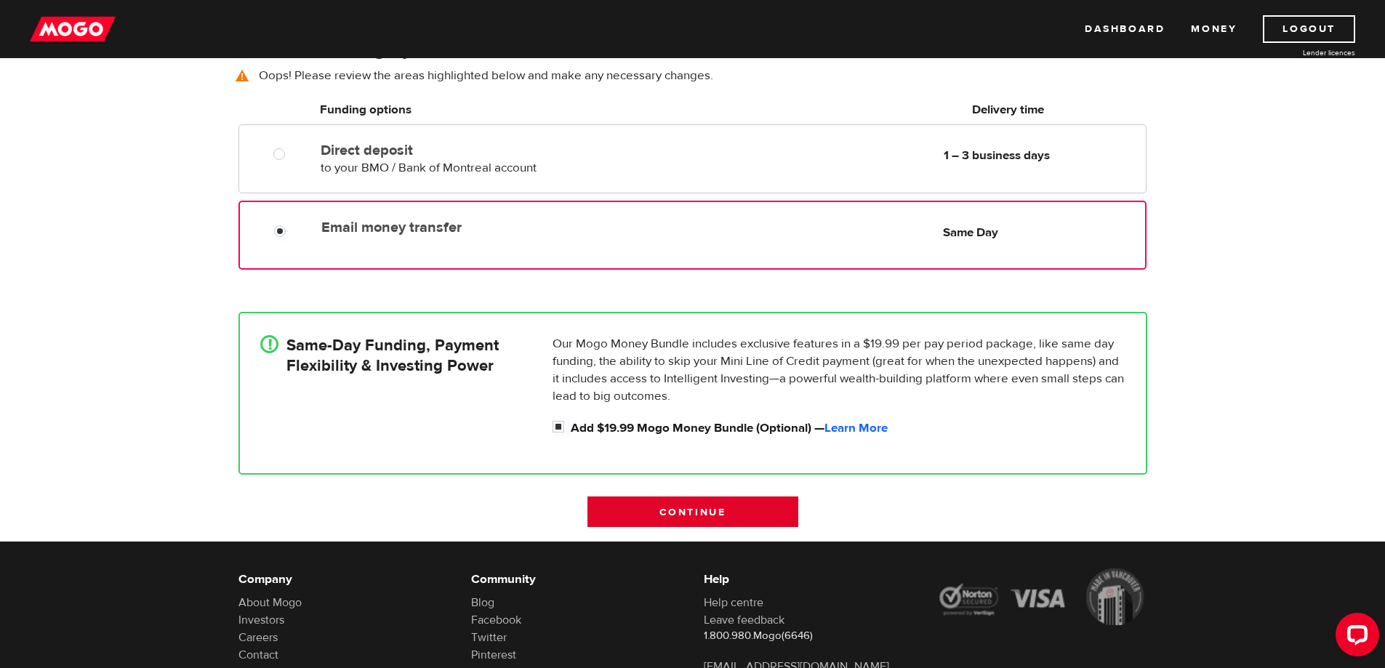
click at [742, 509] on input "Continue" at bounding box center [692, 511] width 211 height 31
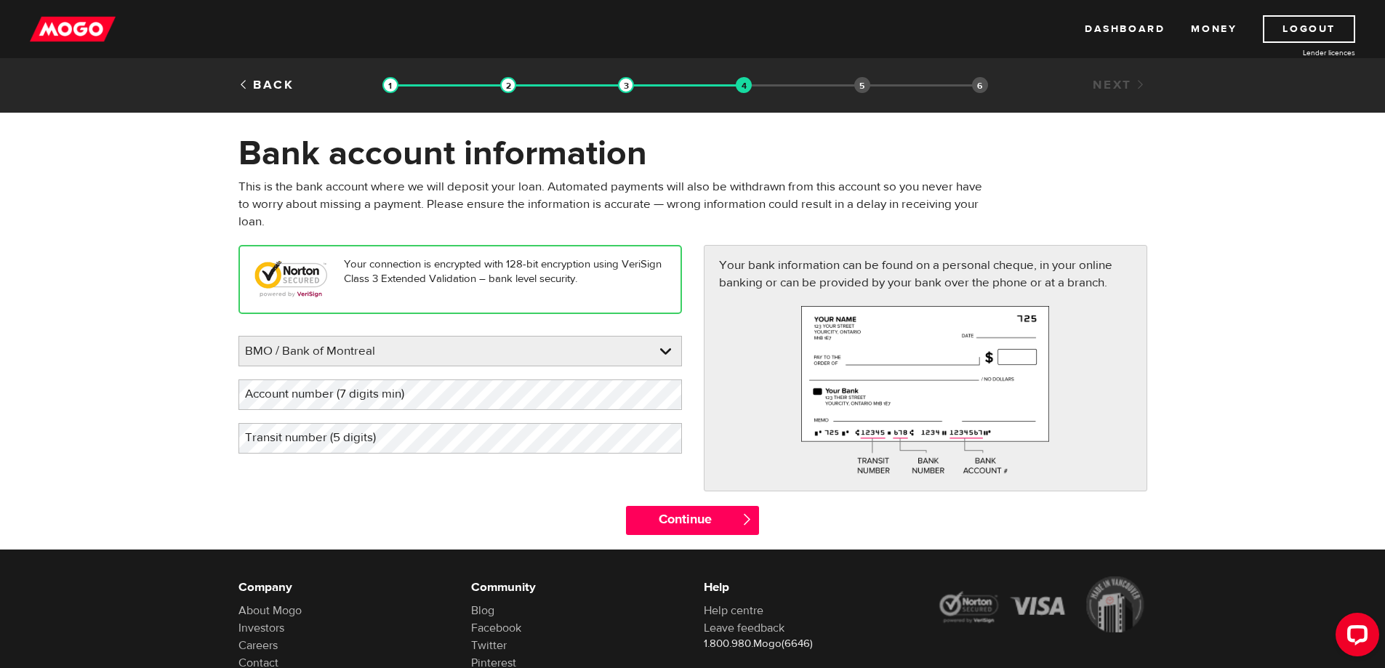
click at [319, 395] on label "Account number (7 digits min)" at bounding box center [336, 394] width 196 height 30
click at [374, 441] on label "Transit number (5 digits)" at bounding box center [321, 438] width 167 height 30
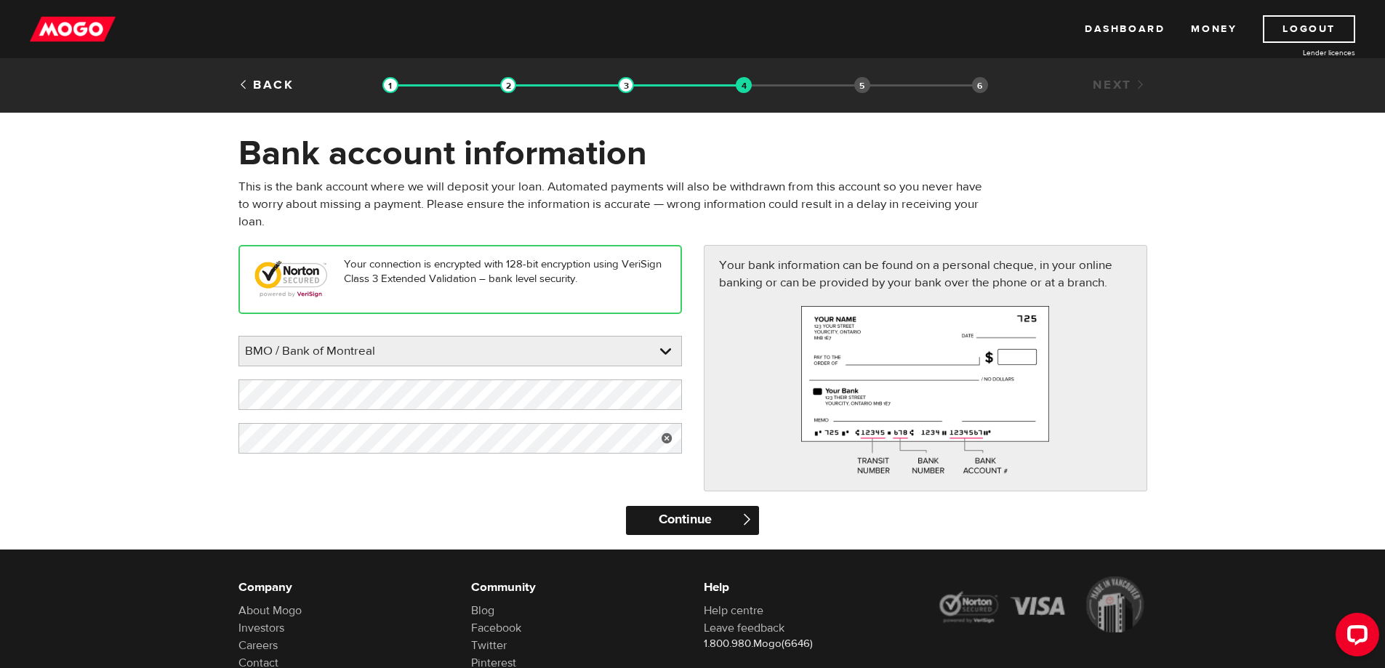
click at [656, 518] on input "Continue" at bounding box center [692, 520] width 133 height 29
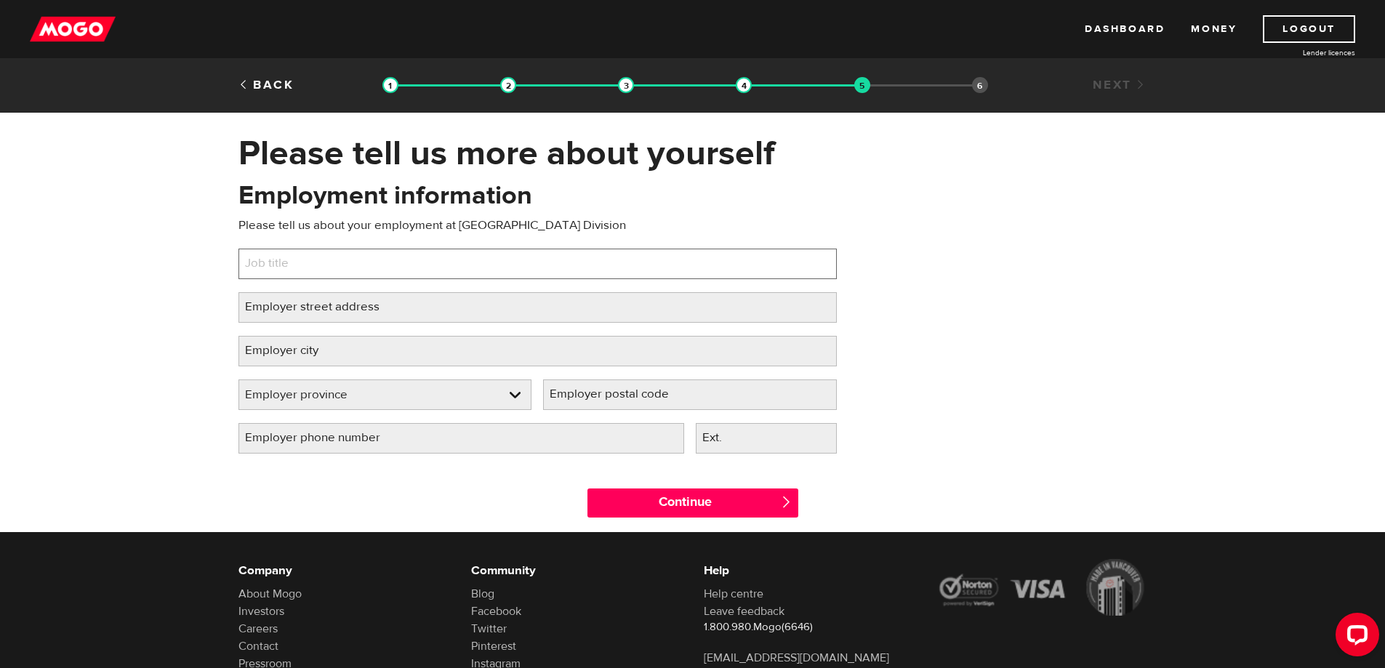
click at [319, 266] on input "Job title" at bounding box center [537, 264] width 598 height 31
type input "Educational Assistant"
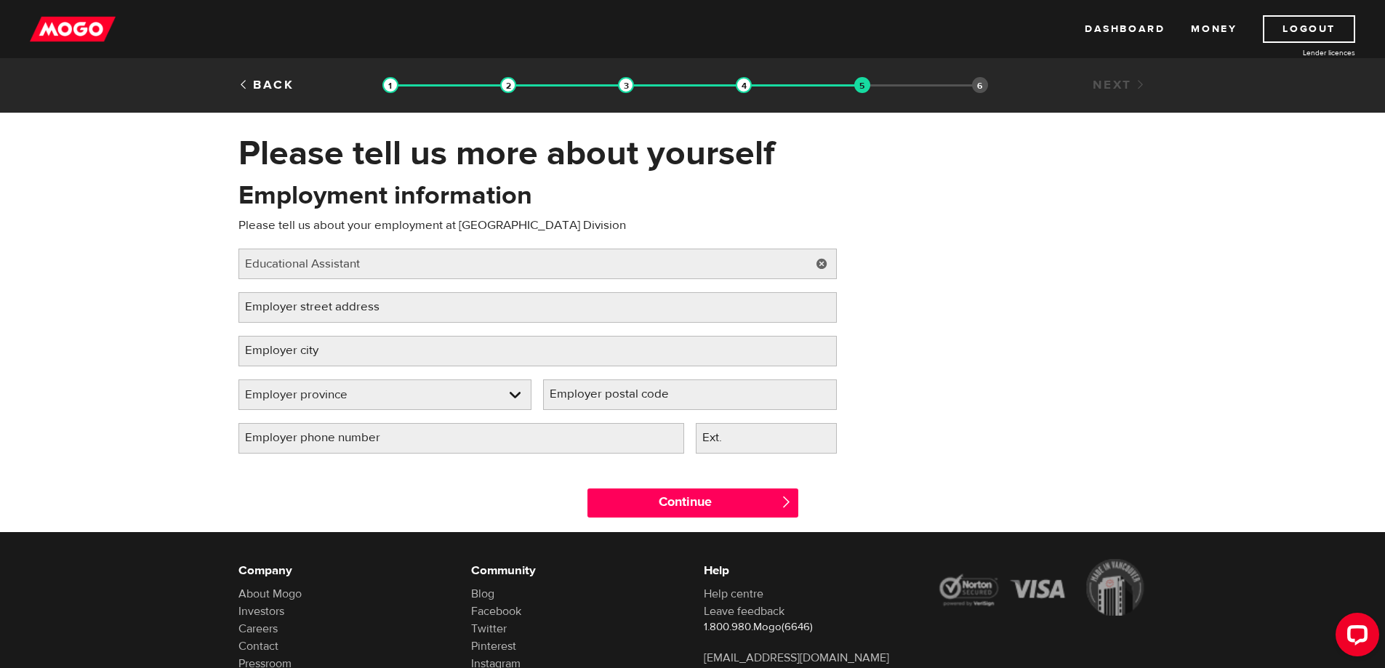
click at [324, 300] on label "Employer street address" at bounding box center [323, 307] width 171 height 30
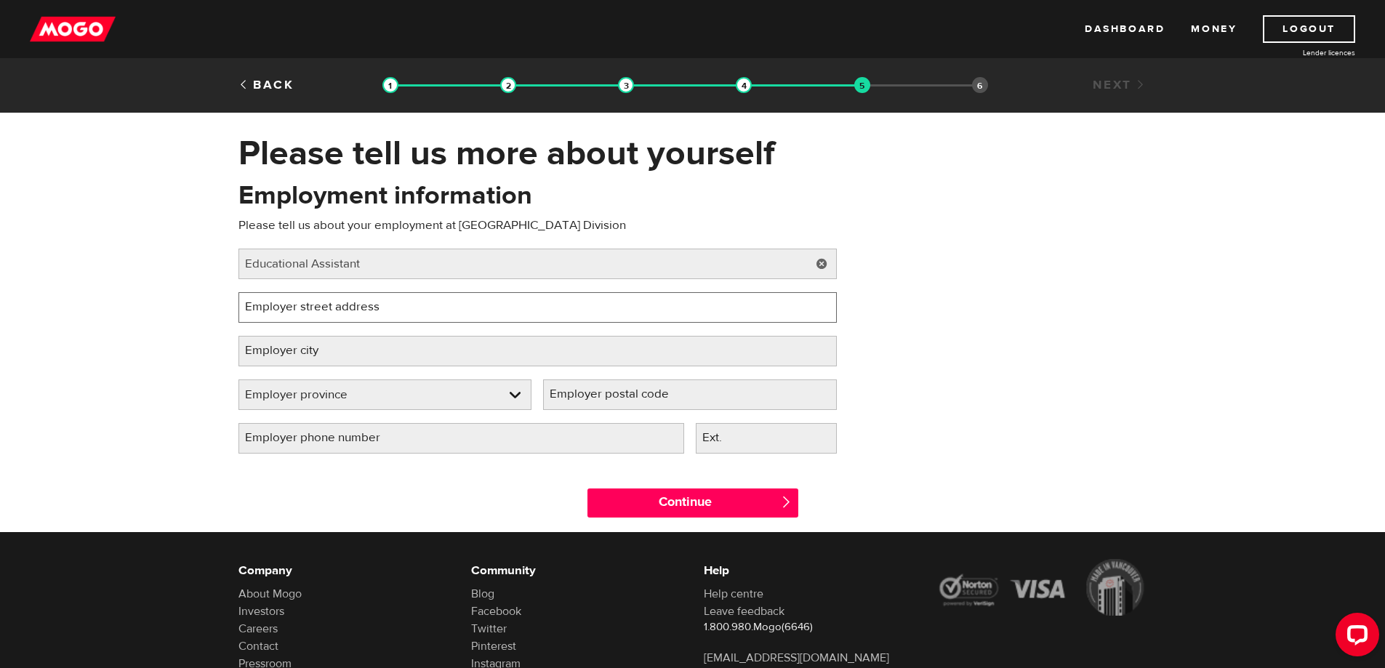
click at [324, 300] on input "Employer street address" at bounding box center [537, 307] width 598 height 31
type input "1577 Wall St. E"
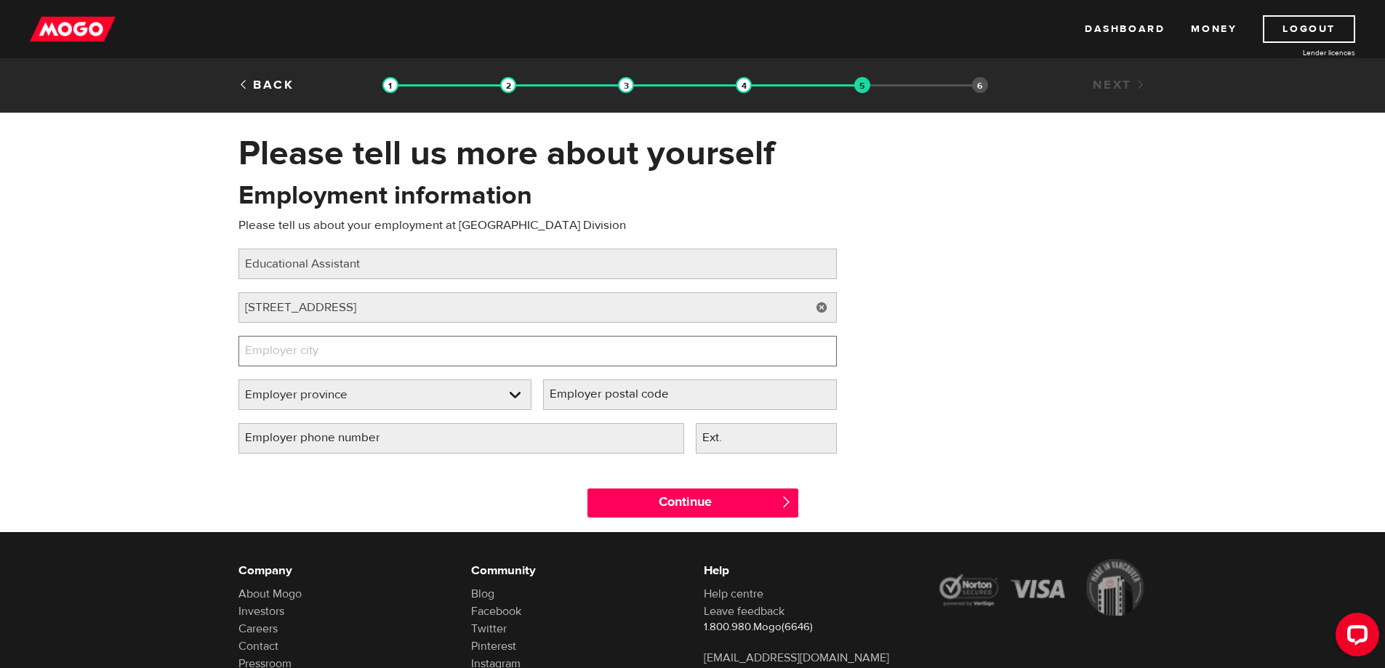
click at [410, 356] on input "Employer city" at bounding box center [537, 351] width 598 height 31
type input "Winnipeg"
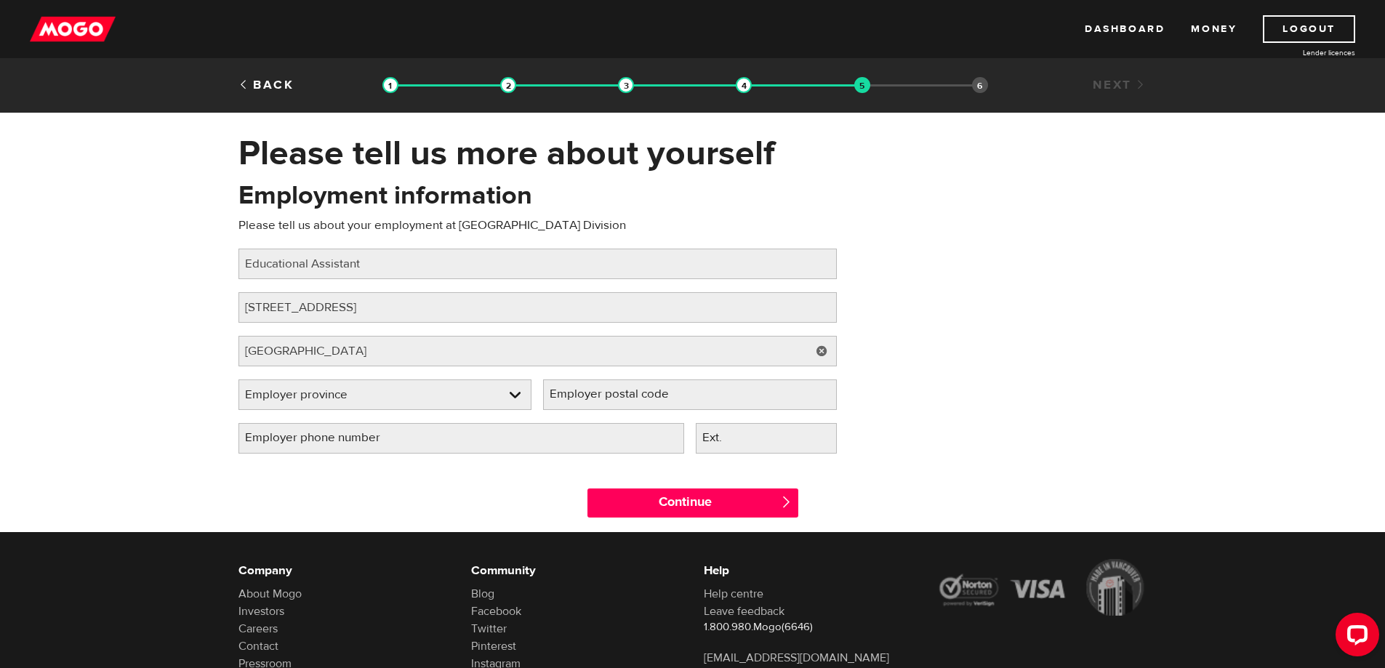
click at [127, 385] on div "Please tell us more about yourself Oops! Please review the areas highlighted be…" at bounding box center [692, 332] width 1385 height 400
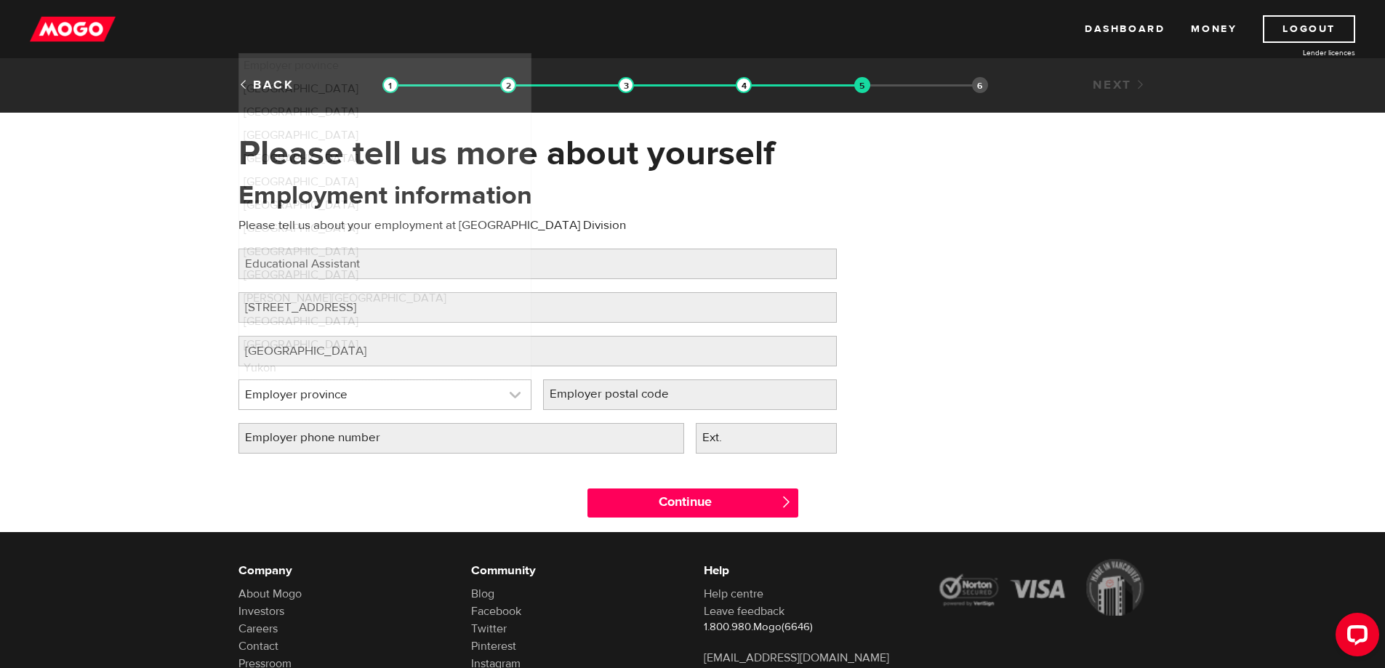
click at [302, 394] on link at bounding box center [385, 394] width 292 height 29
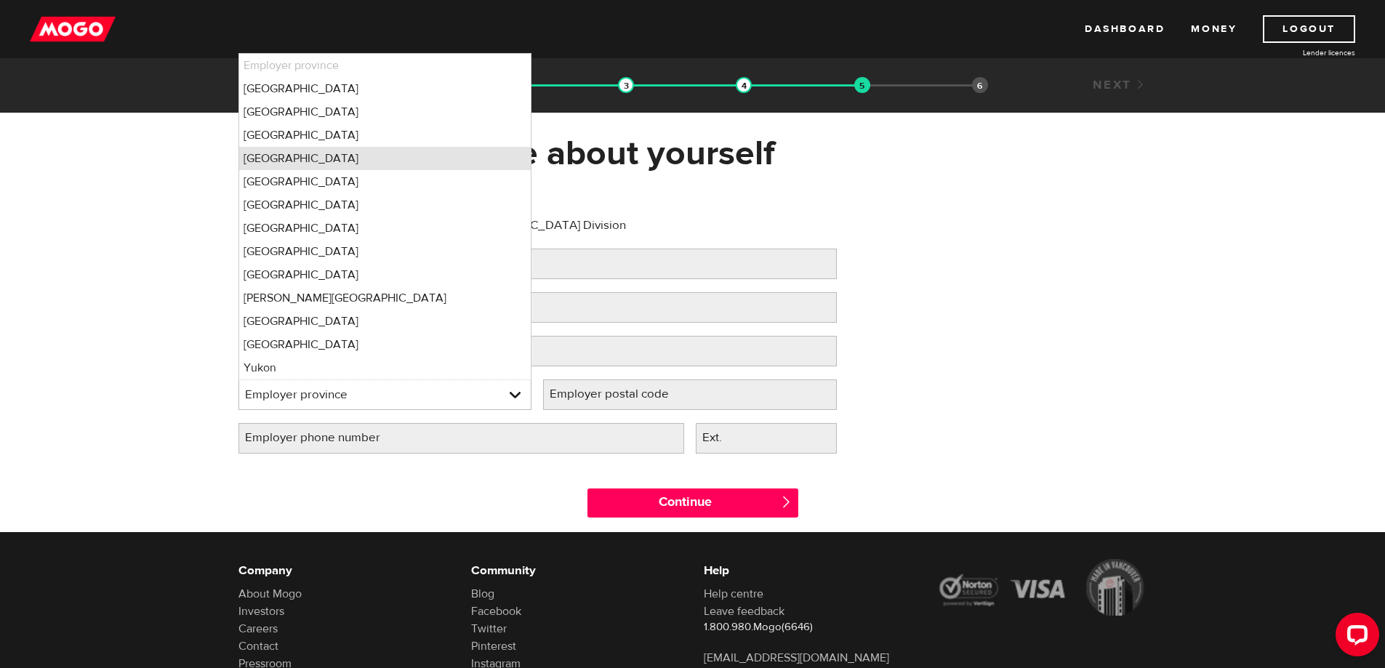
click at [292, 158] on li "Manitoba" at bounding box center [385, 158] width 292 height 23
select select "MB"
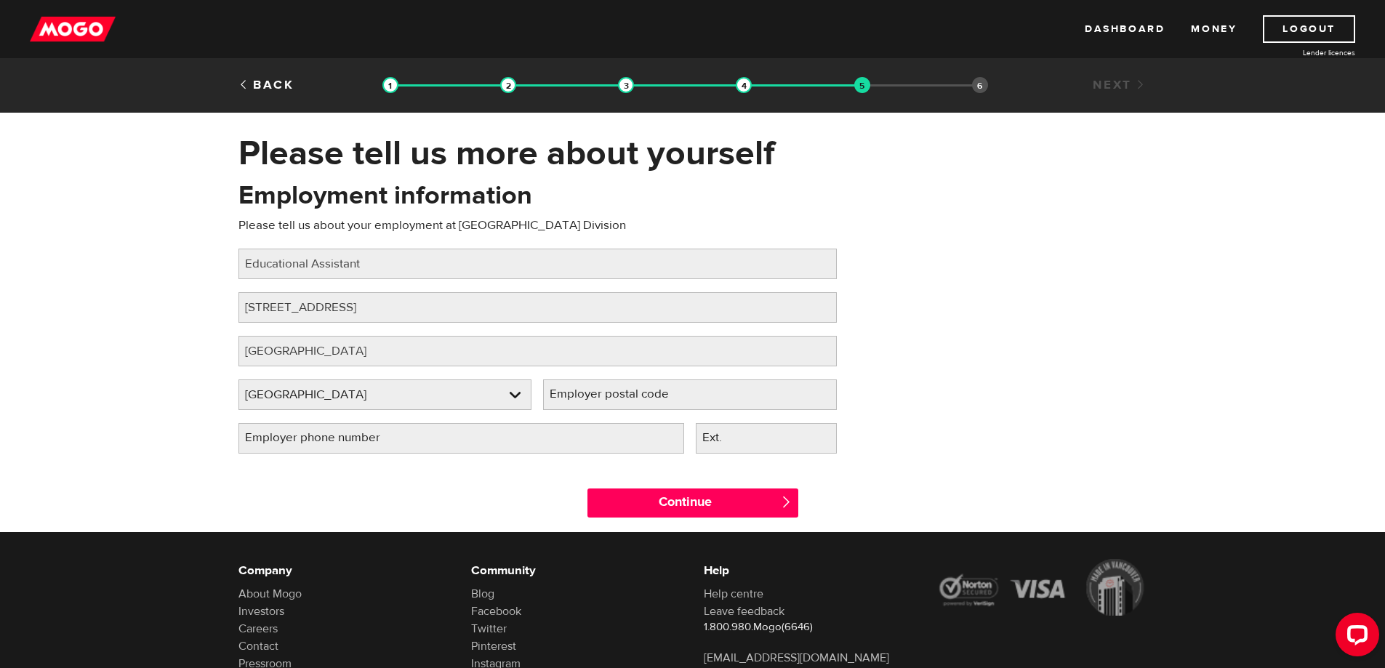
drag, startPoint x: 656, startPoint y: 399, endPoint x: 654, endPoint y: 373, distance: 26.3
click at [658, 400] on label "Employer postal code" at bounding box center [621, 394] width 156 height 30
click at [658, 400] on input "Employer postal code" at bounding box center [690, 394] width 294 height 31
type input "r3e2s5"
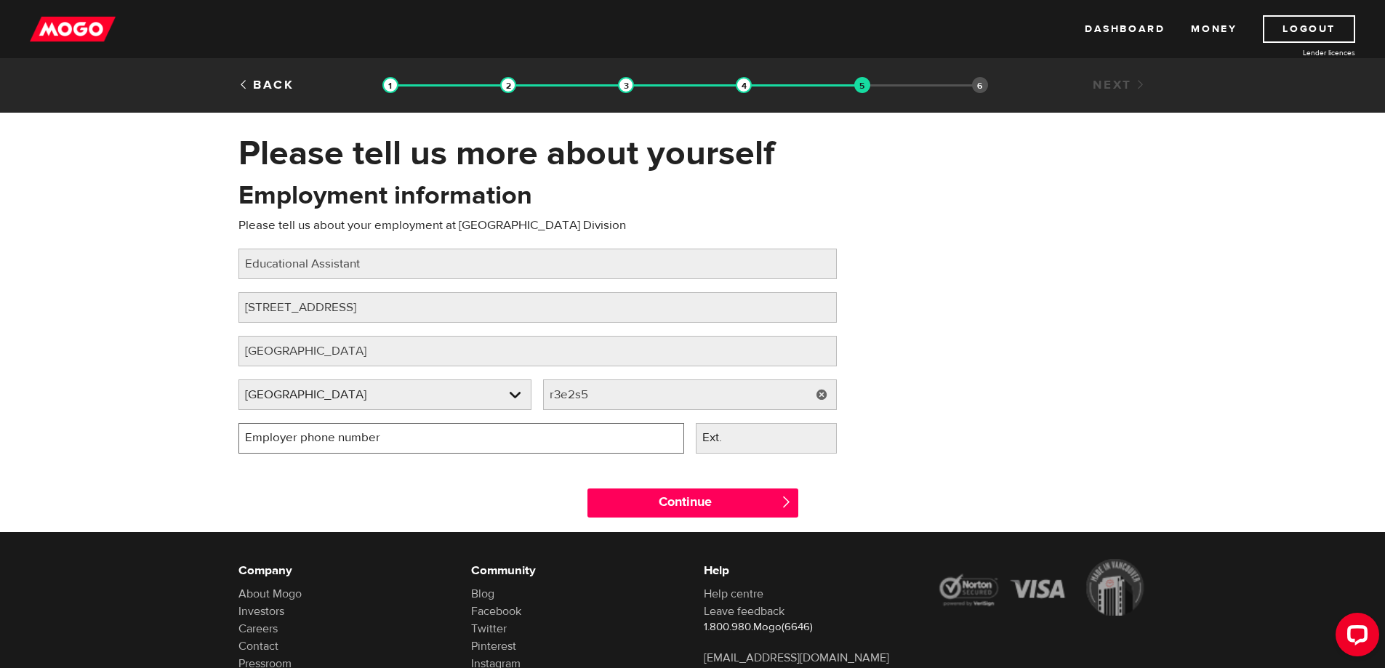
click at [462, 439] on input "Employer phone number" at bounding box center [461, 438] width 446 height 31
type input "(204) 775-0231"
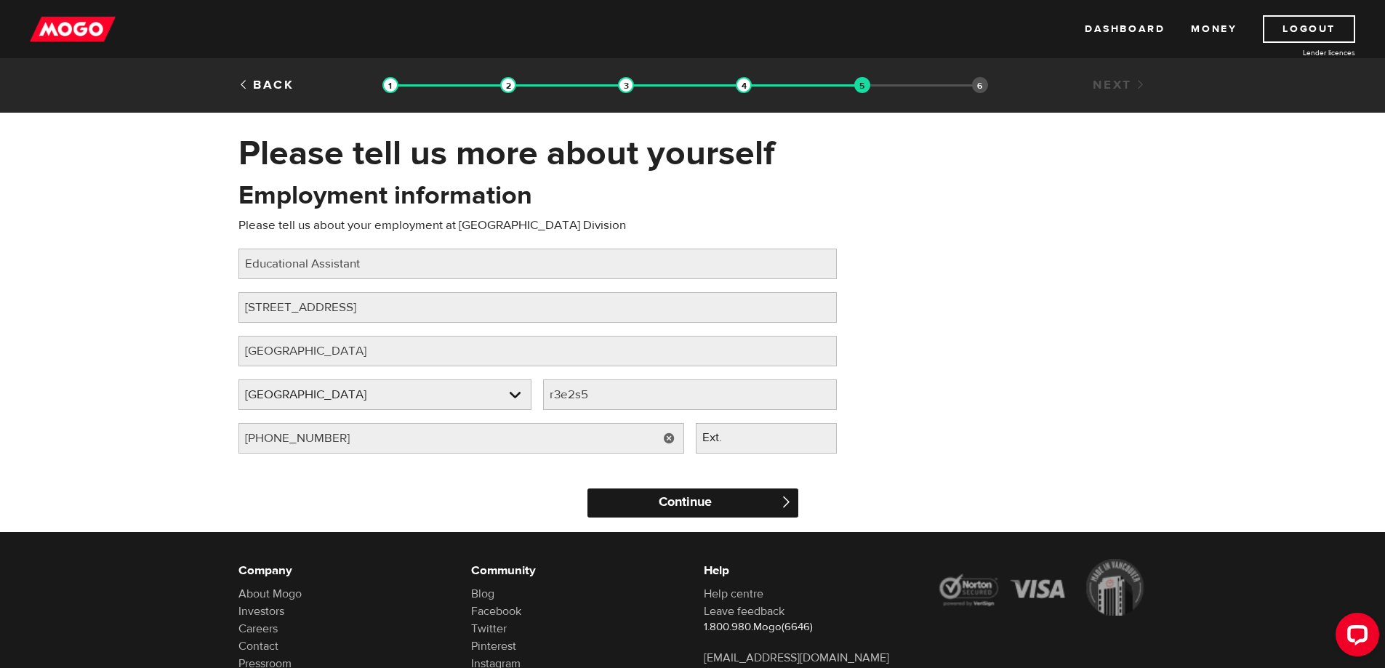
click at [707, 502] on input "Continue" at bounding box center [692, 502] width 211 height 29
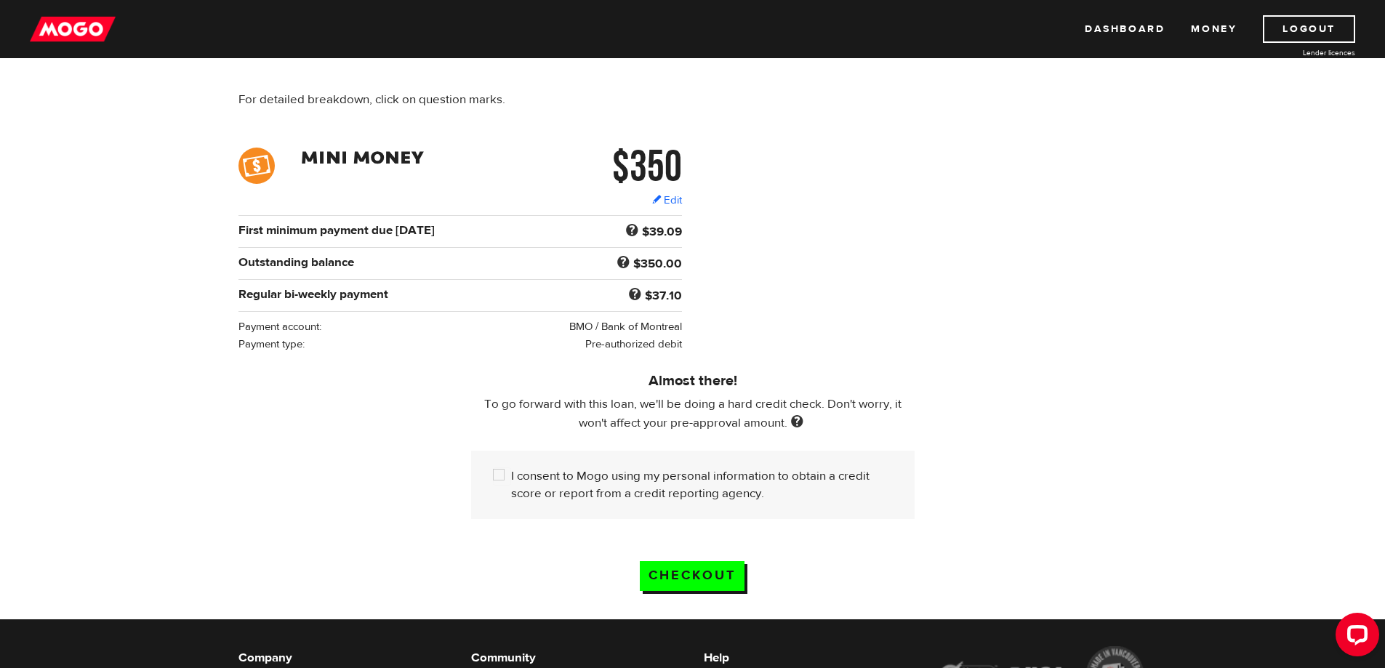
scroll to position [145, 0]
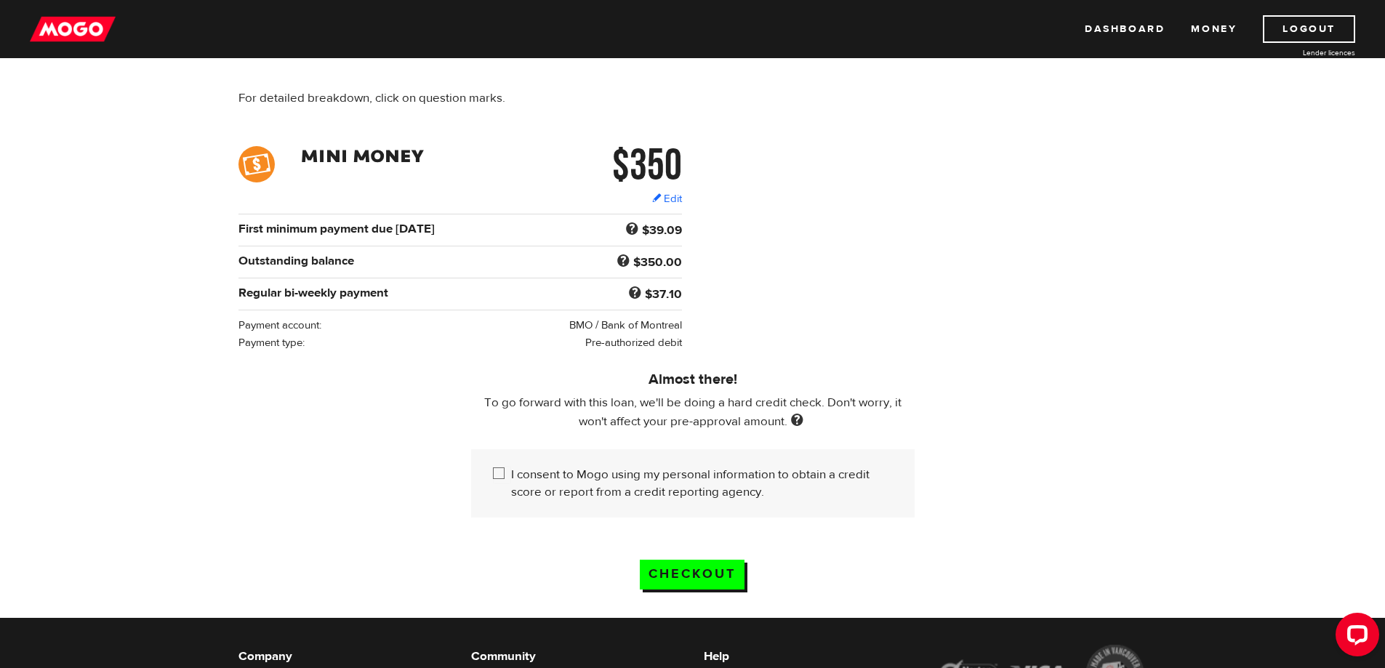
click at [496, 471] on input "I consent to Mogo using my personal information to obtain a credit score or rep…" at bounding box center [502, 475] width 18 height 18
checkbox input "true"
click at [688, 568] on input "Checkout" at bounding box center [692, 575] width 105 height 30
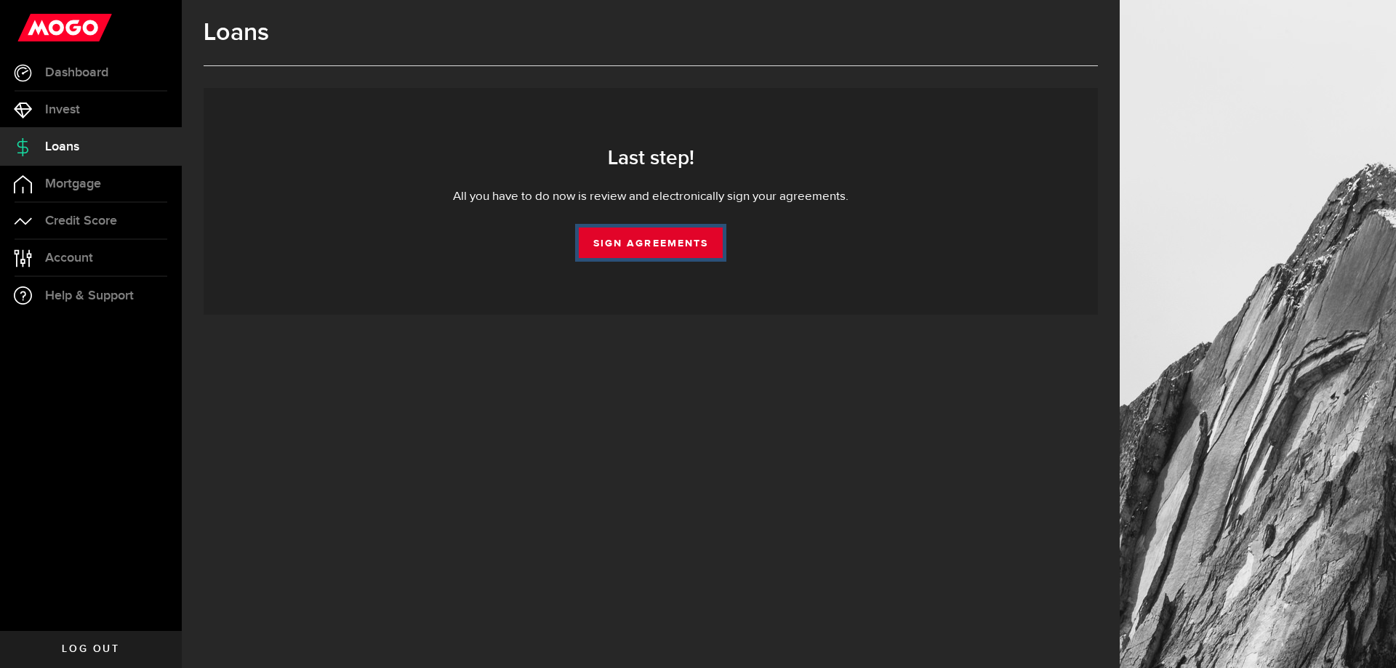
click at [640, 244] on link "Sign Agreements" at bounding box center [651, 243] width 144 height 31
